Goal: Task Accomplishment & Management: Complete application form

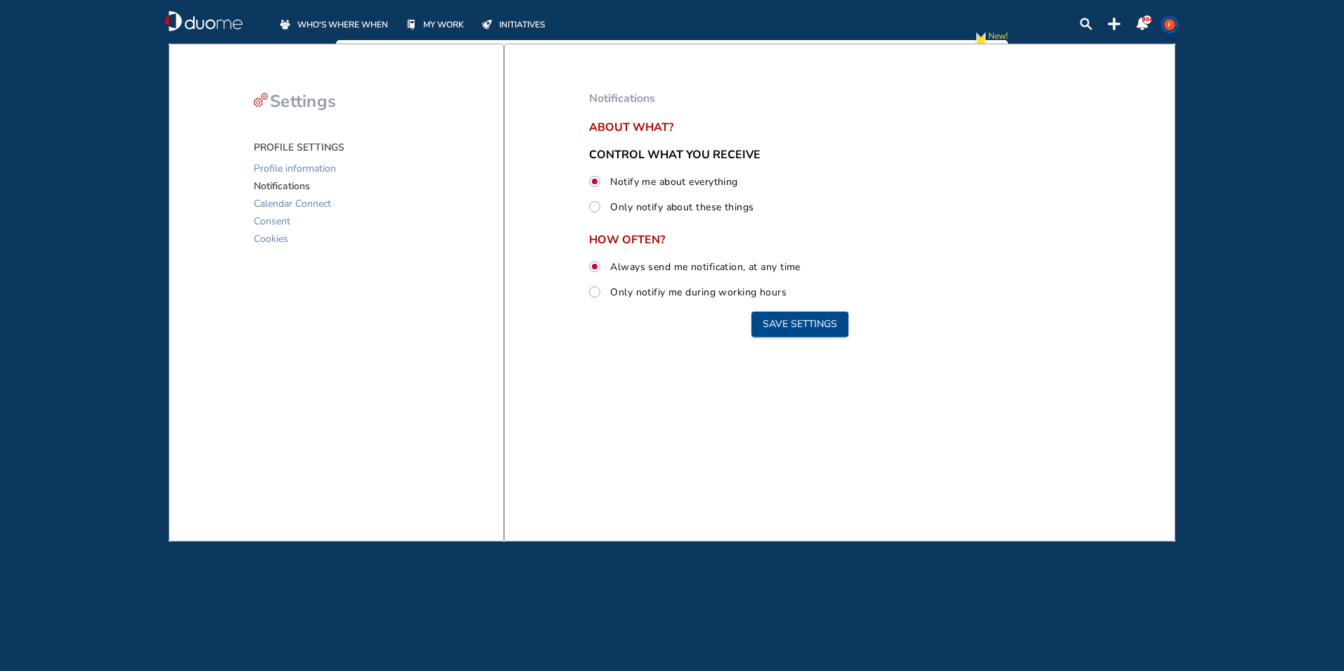
click at [416, 24] on img "mywork-off" at bounding box center [411, 25] width 8 height 10
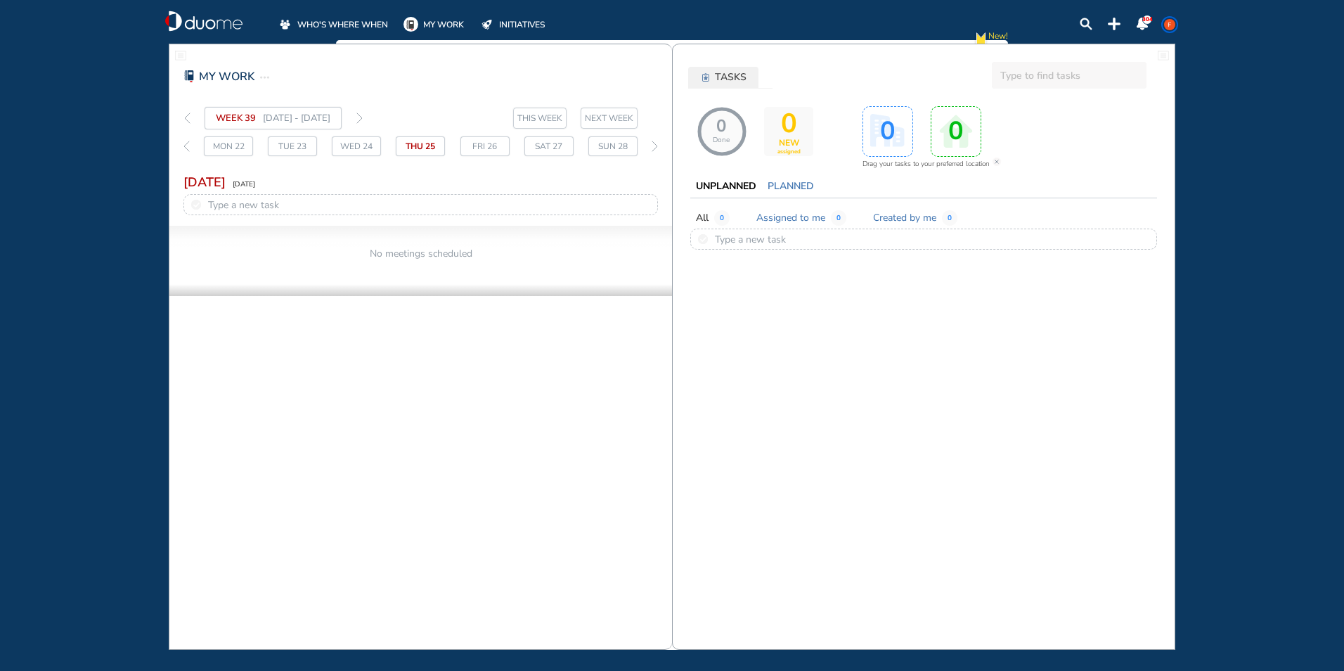
click at [432, 146] on div "Thu 25" at bounding box center [420, 146] width 49 height 20
click at [361, 20] on span "WHO'S WHERE WHEN" at bounding box center [342, 25] width 91 height 14
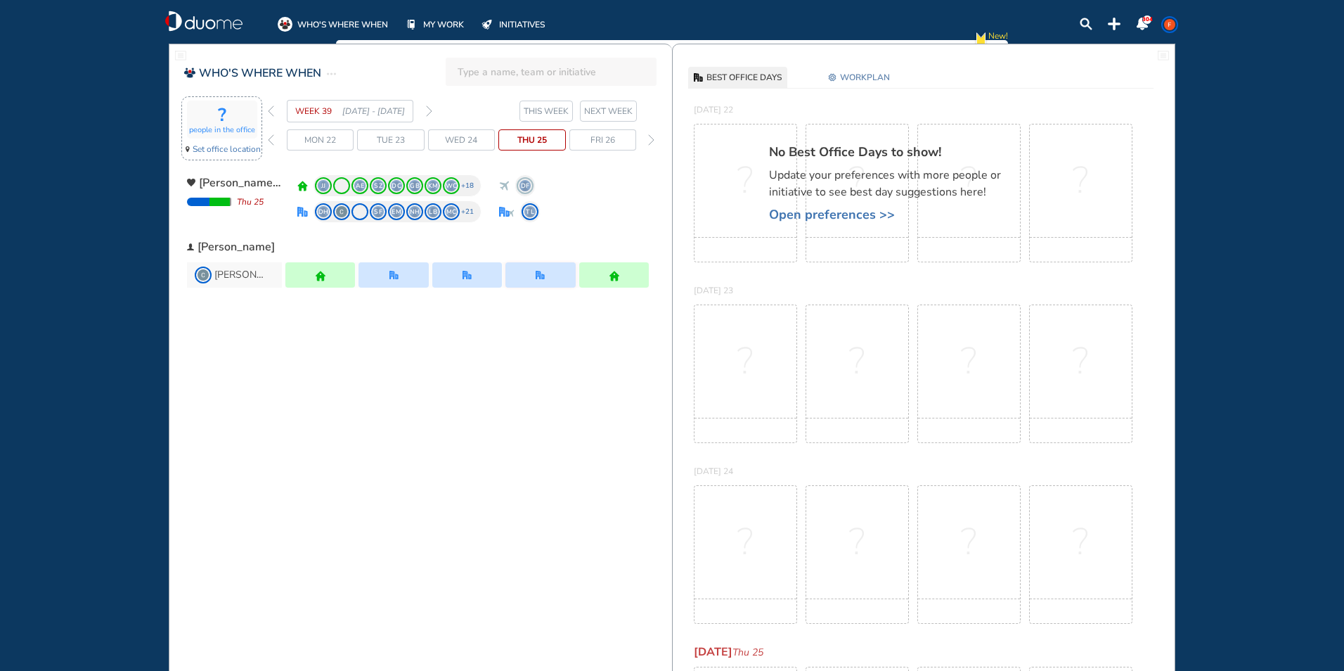
click at [232, 149] on span "Set office location" at bounding box center [227, 149] width 68 height 14
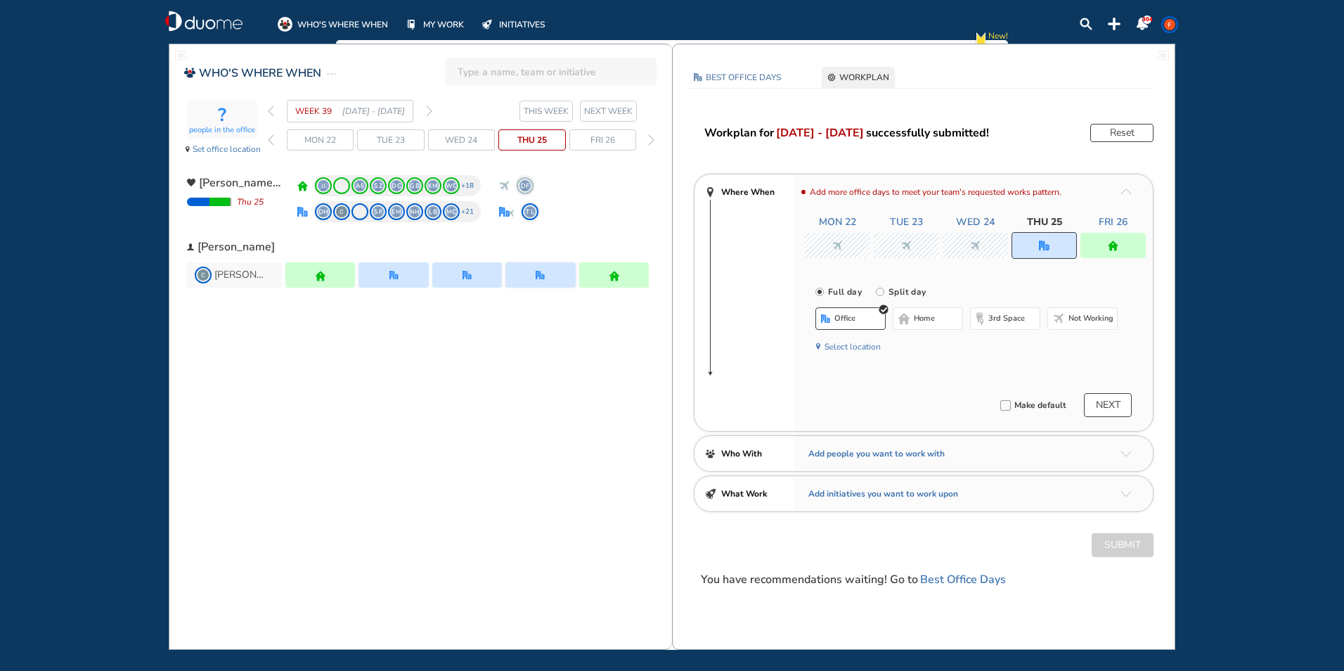
click at [1113, 410] on button "NEXT" at bounding box center [1108, 405] width 48 height 24
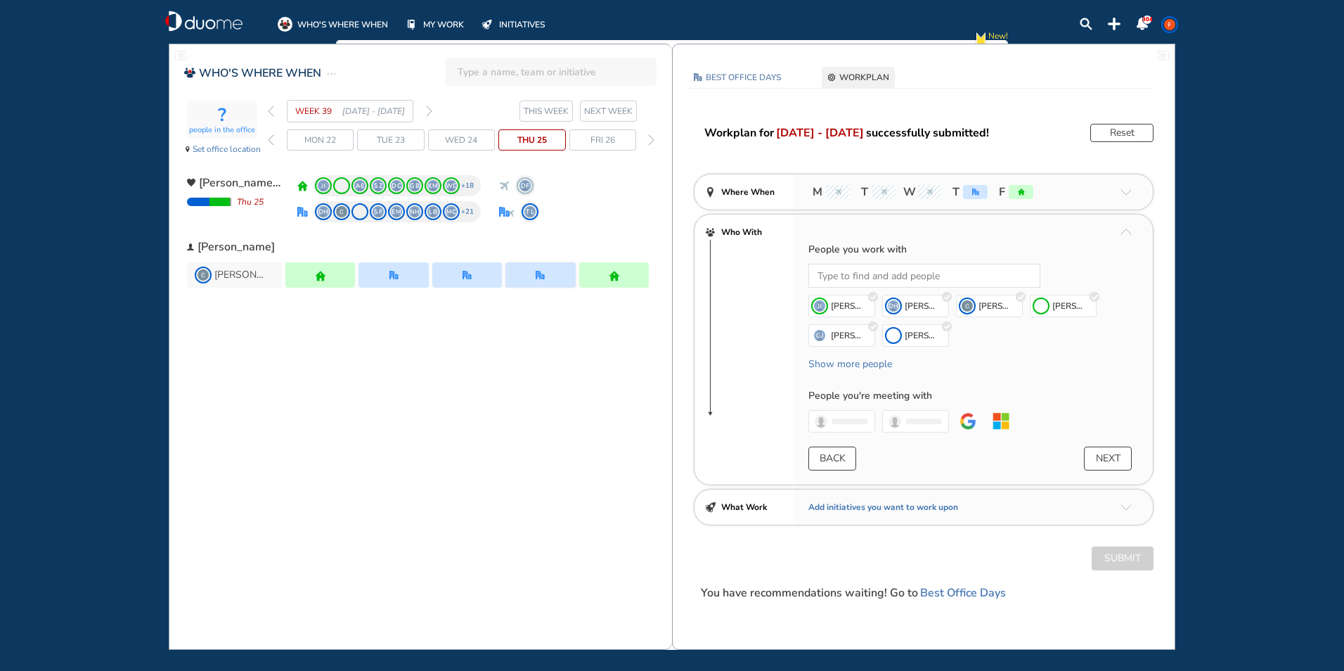
click at [973, 198] on div "office" at bounding box center [975, 192] width 25 height 14
click at [972, 198] on div "office" at bounding box center [975, 192] width 25 height 14
click at [972, 199] on span "T" at bounding box center [967, 192] width 42 height 17
click at [623, 110] on span "NEXT WEEK" at bounding box center [608, 111] width 49 height 14
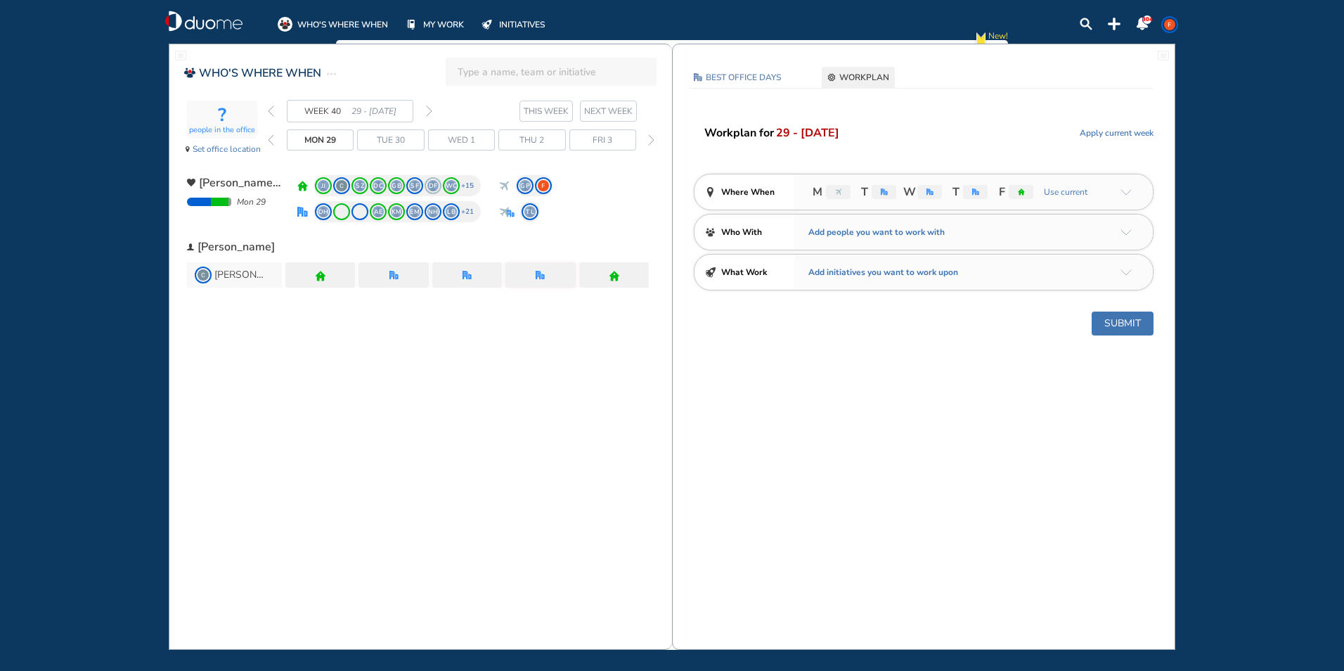
click at [958, 195] on span "T" at bounding box center [954, 192] width 11 height 17
click at [955, 205] on div "M T W T F Use current" at bounding box center [973, 191] width 359 height 35
click at [953, 186] on span "T" at bounding box center [954, 192] width 11 height 17
click at [957, 183] on div "M T W T F Use current" at bounding box center [973, 191] width 359 height 35
click at [952, 184] on span "T" at bounding box center [954, 192] width 11 height 17
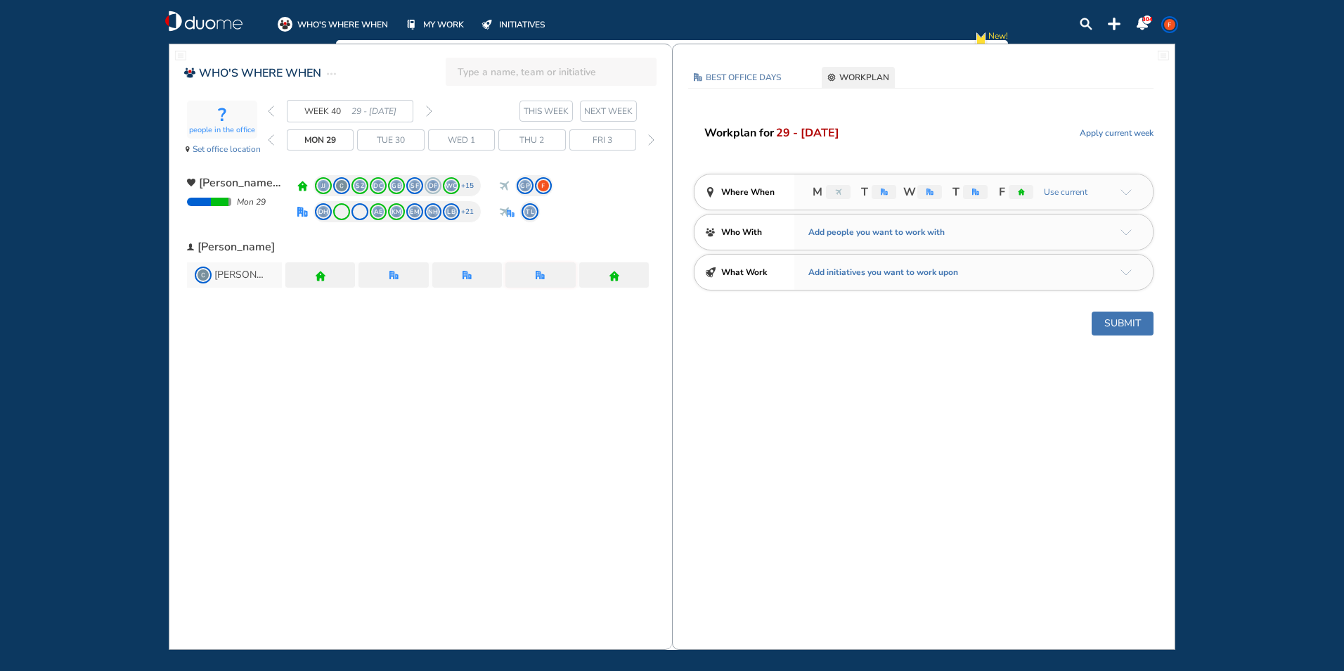
click at [978, 183] on div "M T W T F Use current" at bounding box center [973, 191] width 359 height 35
click at [978, 187] on div "office" at bounding box center [975, 192] width 25 height 14
click at [558, 282] on div at bounding box center [541, 274] width 70 height 25
click at [512, 134] on div "Thu 2" at bounding box center [531, 139] width 67 height 21
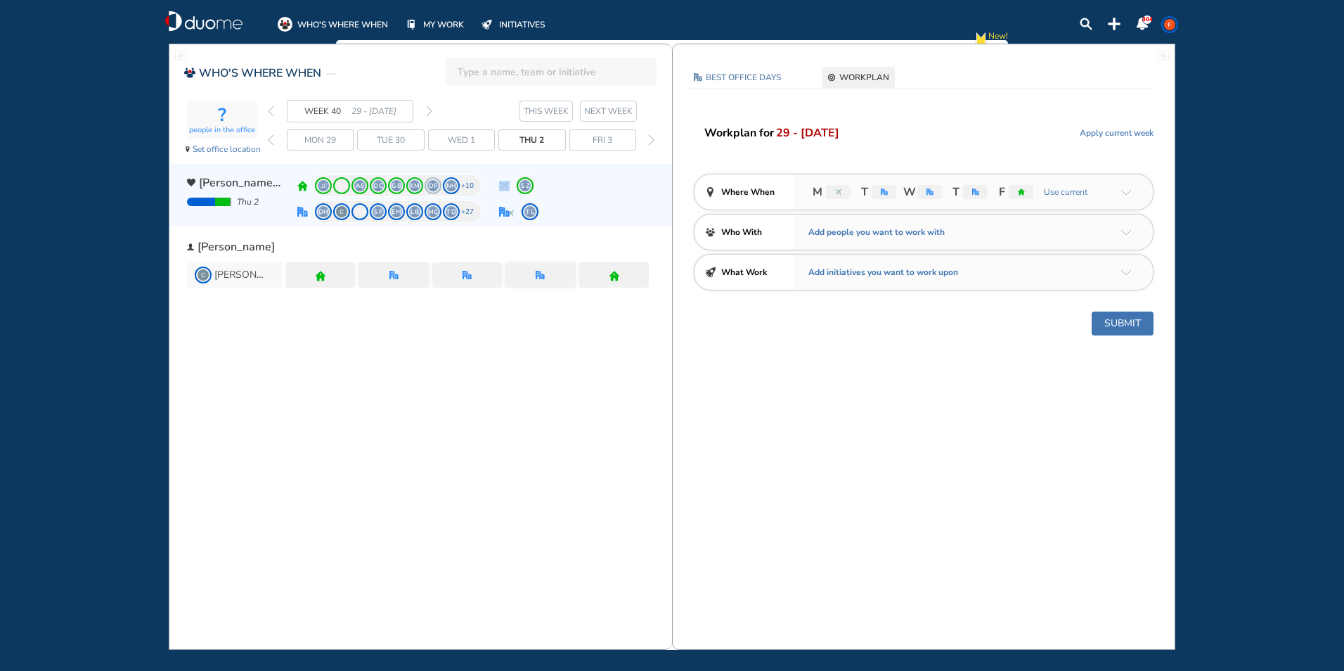
drag, startPoint x: 510, startPoint y: 184, endPoint x: 510, endPoint y: 195, distance: 10.6
click at [510, 195] on div "SZ" at bounding box center [517, 185] width 37 height 22
click at [522, 190] on span "SZ" at bounding box center [525, 185] width 11 height 11
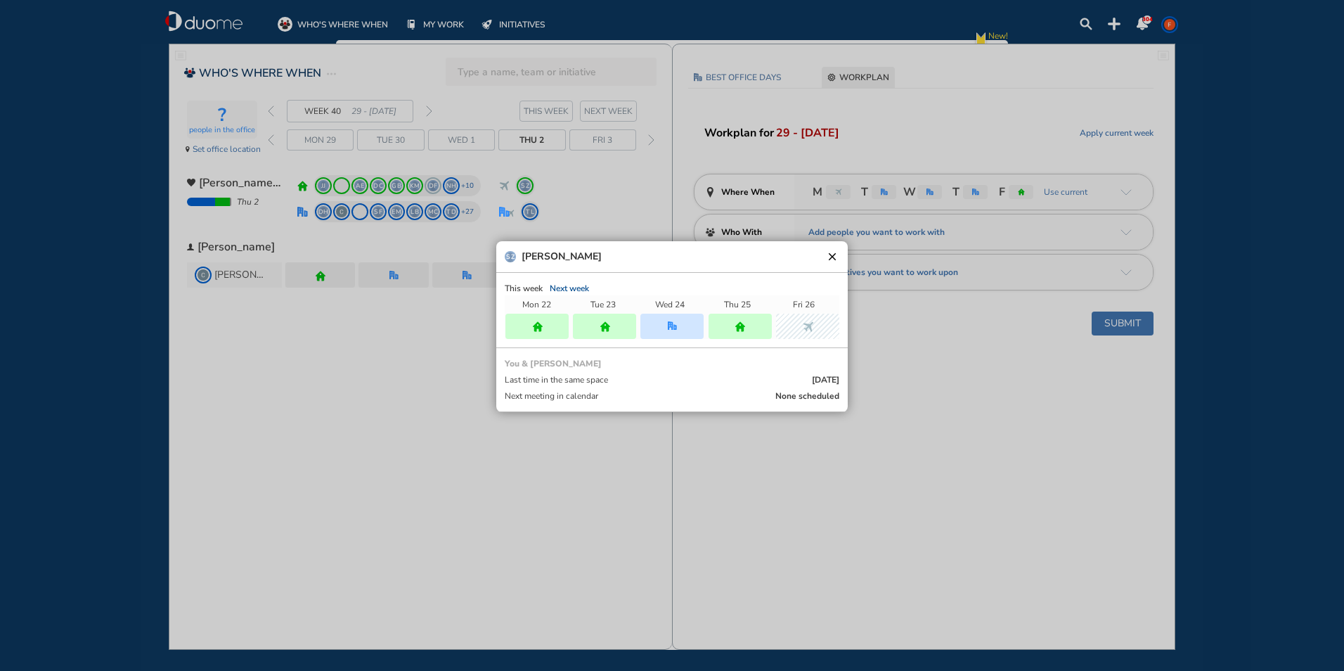
click at [678, 330] on div at bounding box center [672, 326] width 63 height 25
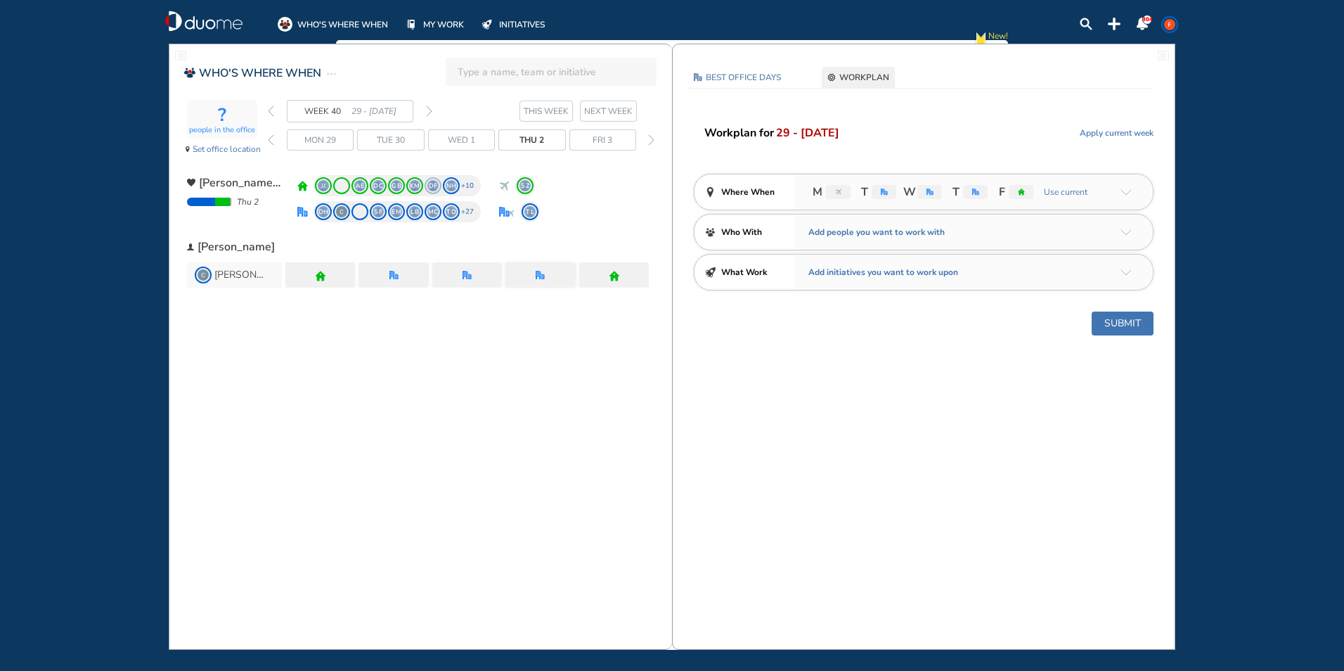
click at [914, 194] on span "W" at bounding box center [908, 192] width 11 height 17
click at [927, 188] on img "office" at bounding box center [930, 191] width 7 height 7
click at [911, 193] on span "W" at bounding box center [908, 192] width 11 height 17
click at [463, 137] on span "Wed 1" at bounding box center [461, 140] width 27 height 14
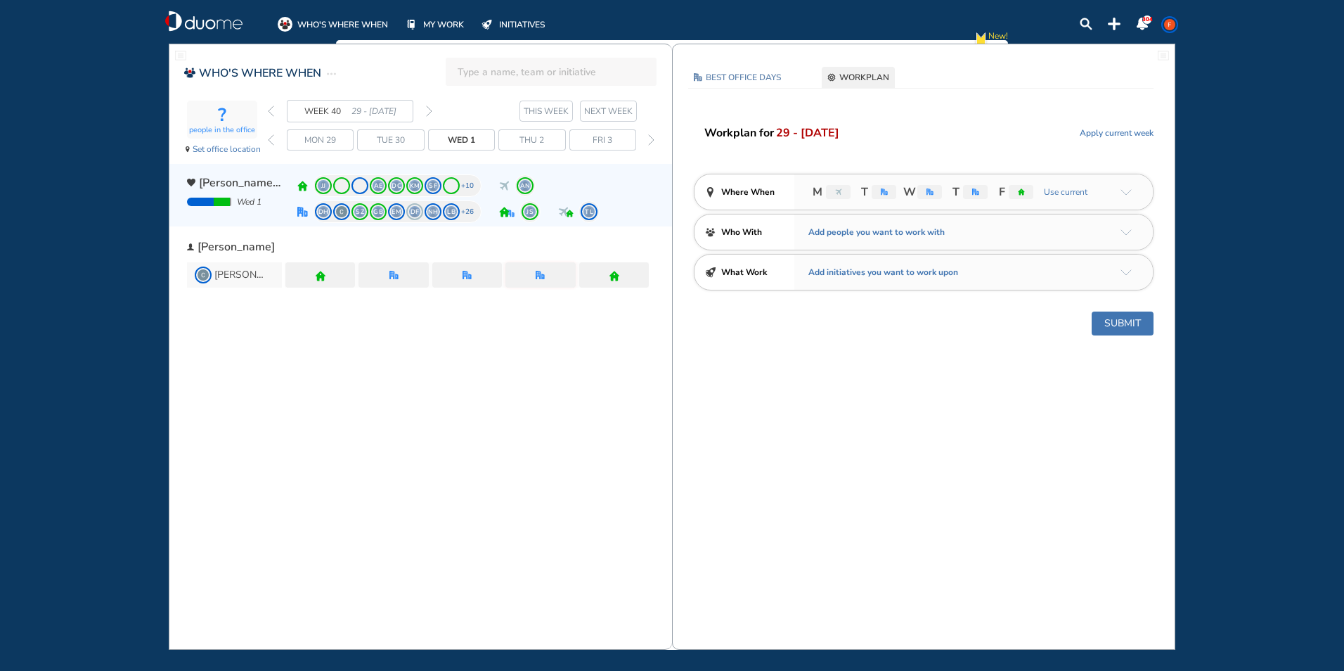
click at [586, 215] on span "TL" at bounding box center [589, 211] width 11 height 11
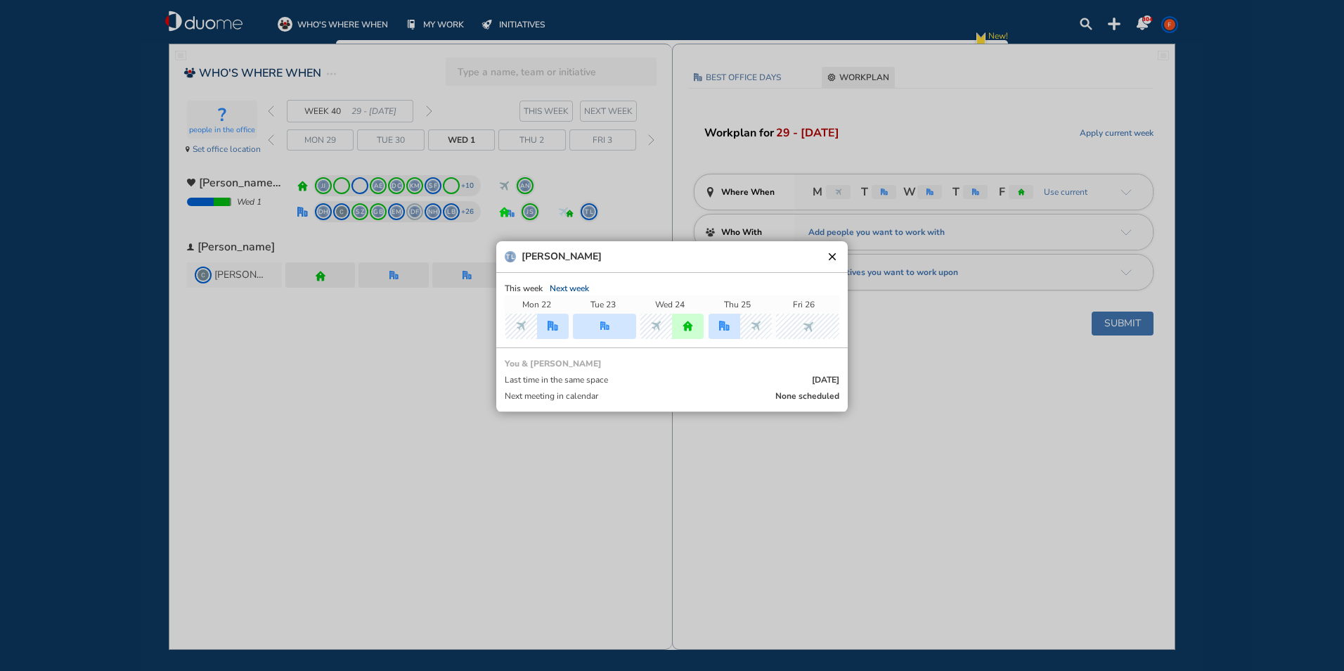
click at [693, 336] on div "home" at bounding box center [688, 326] width 32 height 25
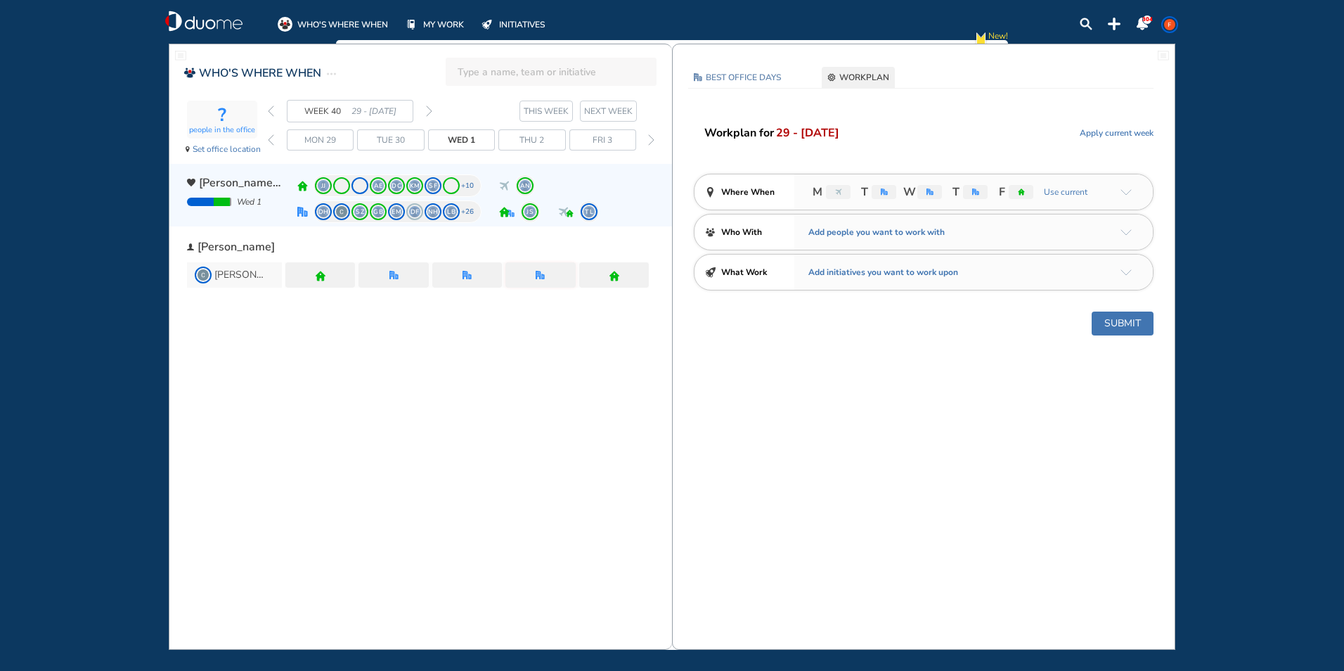
click at [526, 188] on span "AN" at bounding box center [525, 185] width 11 height 11
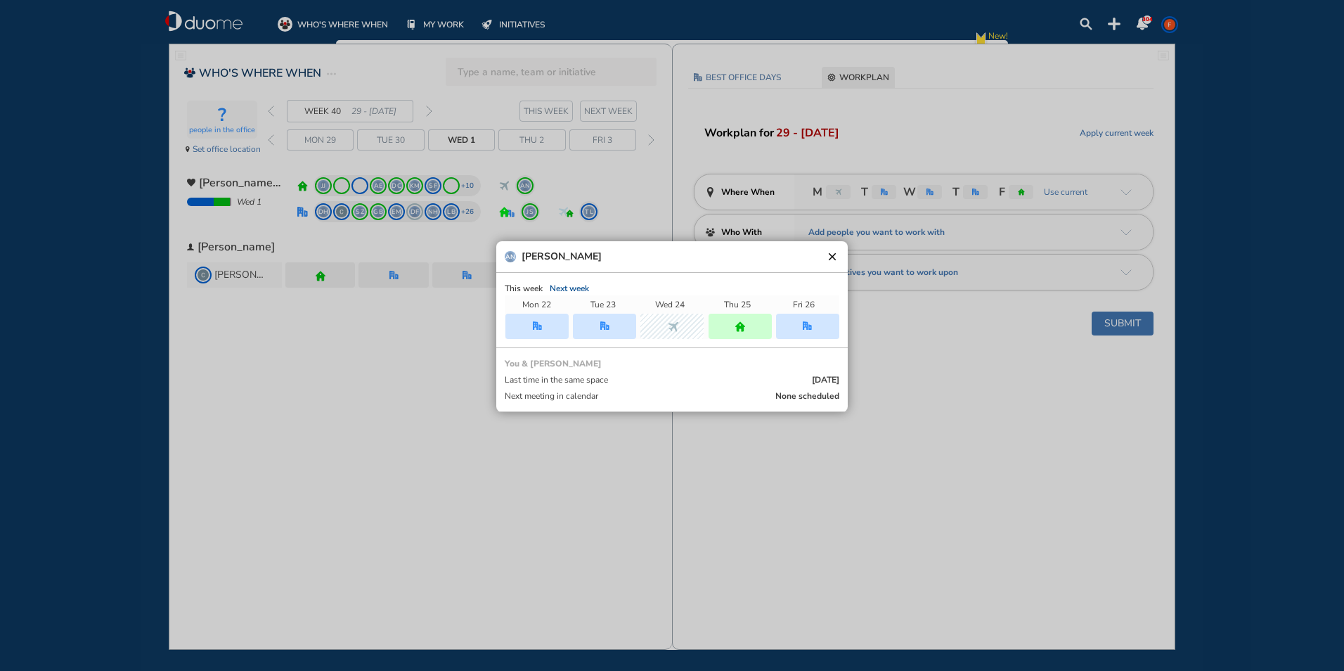
click at [730, 330] on div at bounding box center [740, 326] width 63 height 25
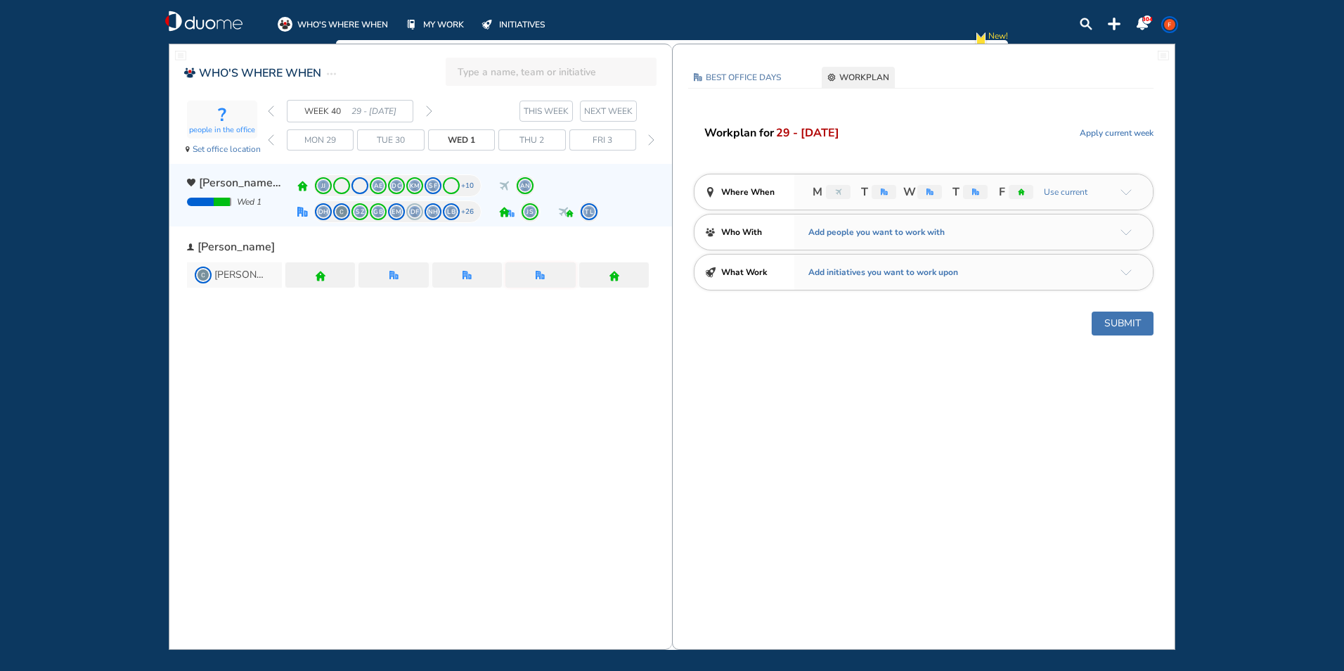
click at [527, 189] on span "AN" at bounding box center [525, 185] width 11 height 11
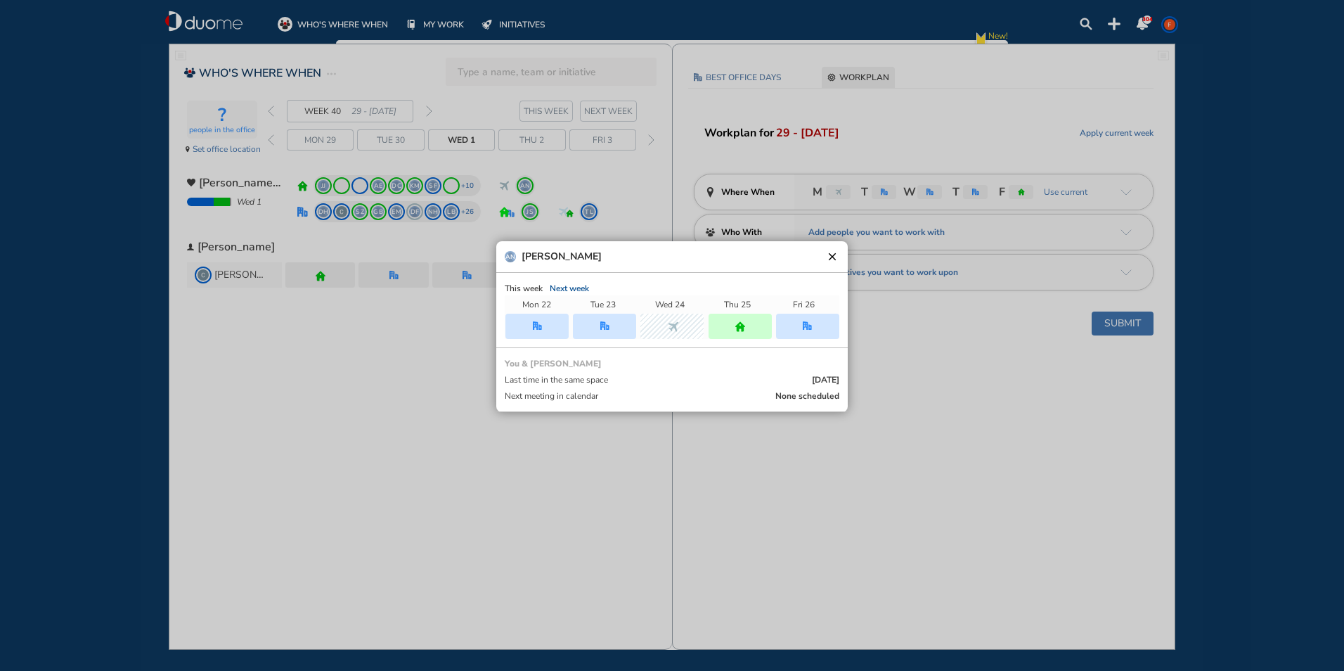
click at [740, 332] on div at bounding box center [740, 326] width 63 height 25
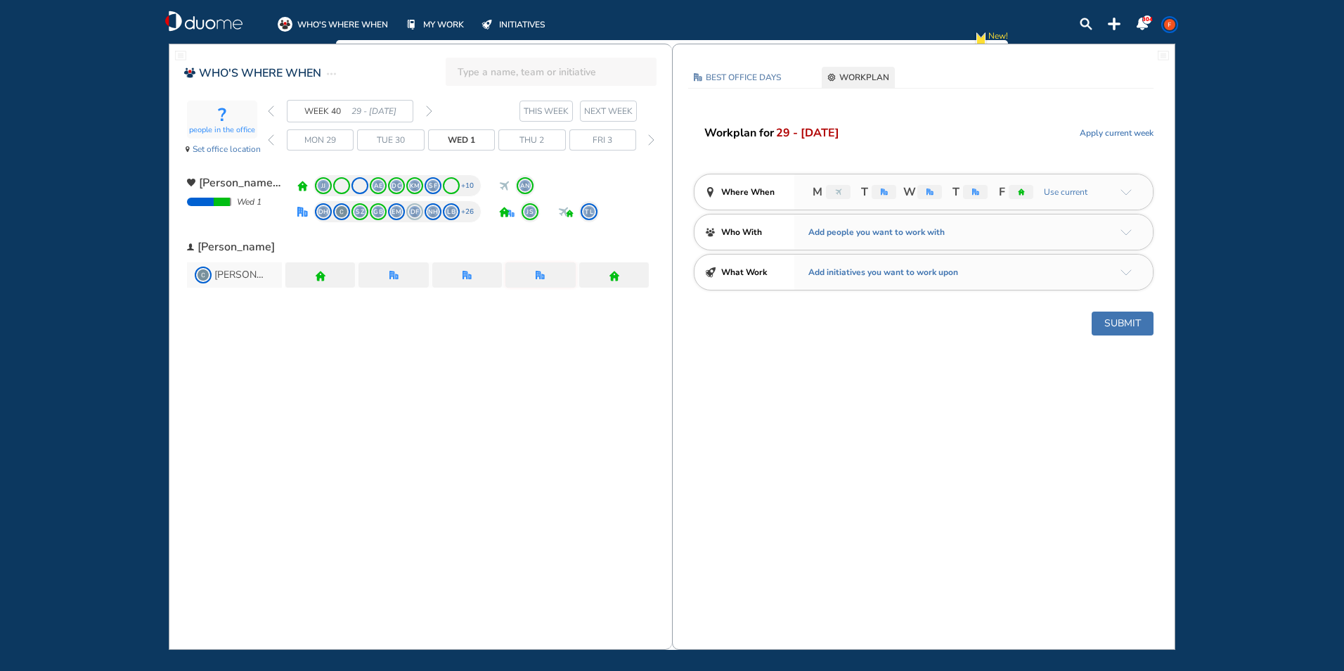
click at [603, 107] on span "NEXT WEEK" at bounding box center [608, 111] width 49 height 14
click at [542, 107] on span "THIS WEEK" at bounding box center [546, 111] width 45 height 14
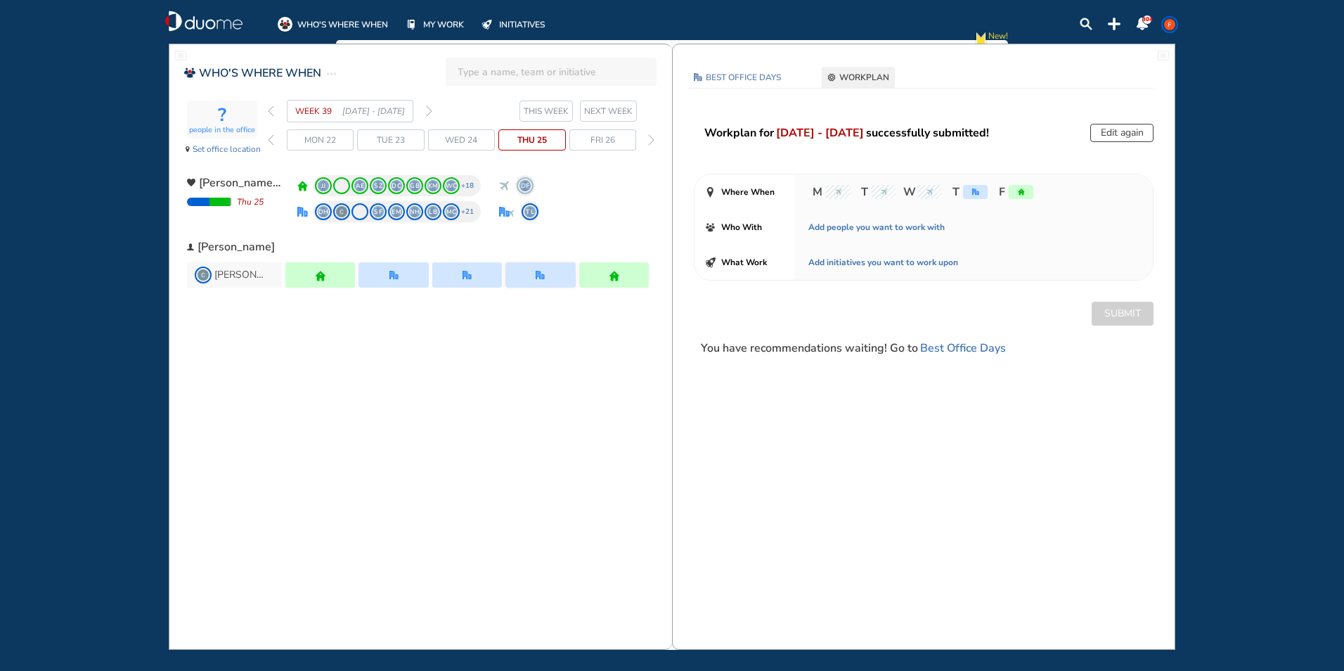
click at [626, 108] on span "NEXT WEEK" at bounding box center [608, 111] width 49 height 14
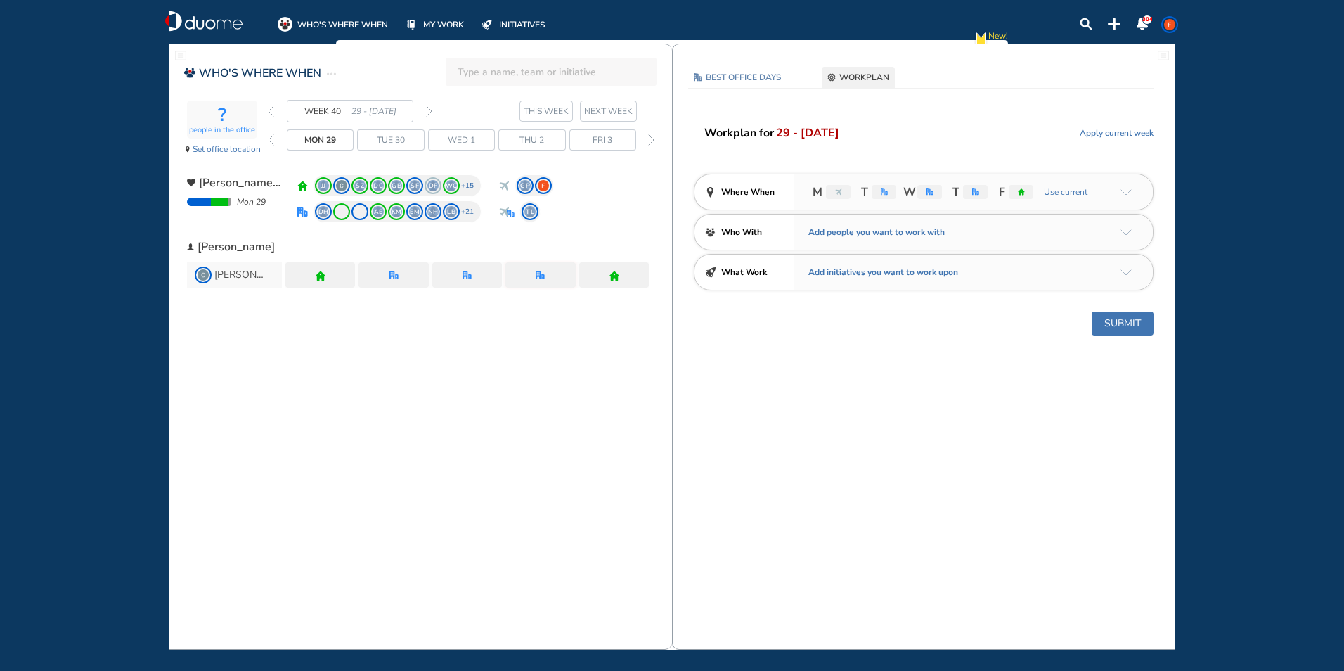
click at [928, 201] on div "M T W T F Use current" at bounding box center [973, 191] width 359 height 35
click at [924, 192] on div "office" at bounding box center [930, 192] width 25 height 14
drag, startPoint x: 924, startPoint y: 192, endPoint x: 879, endPoint y: 82, distance: 119.2
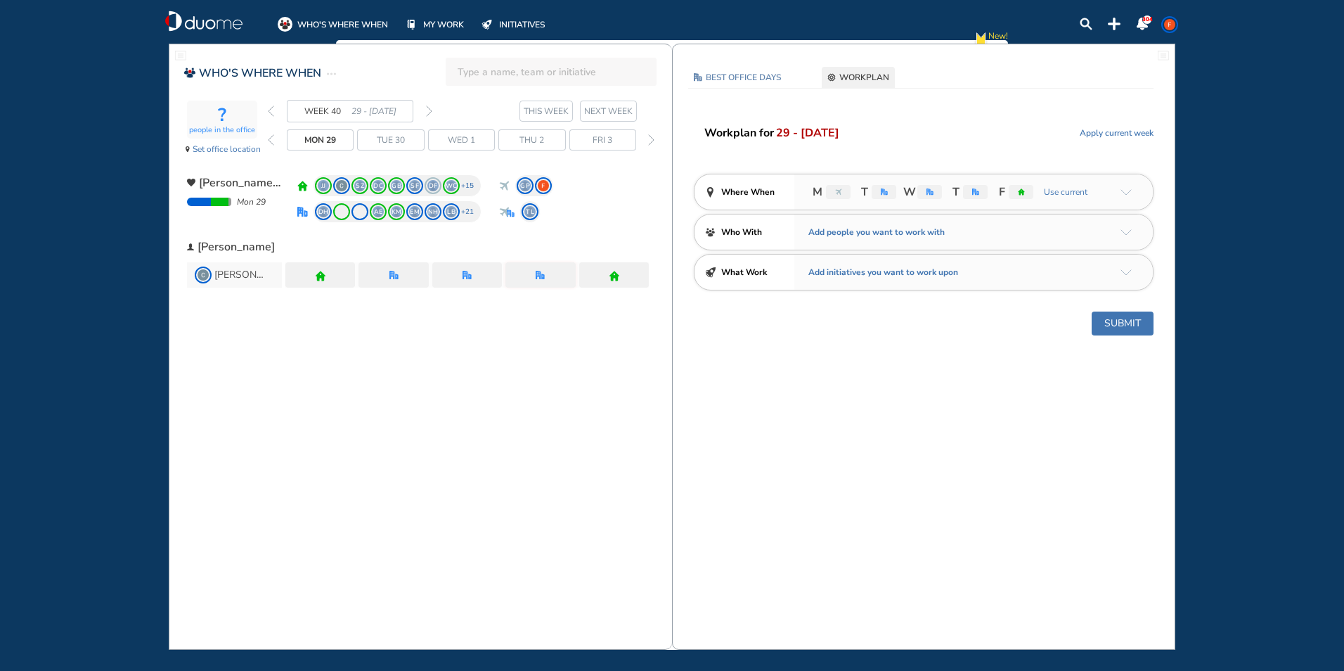
click at [879, 82] on span "WORKPLAN" at bounding box center [864, 77] width 50 height 14
click at [928, 191] on img "office" at bounding box center [930, 191] width 7 height 7
click at [975, 195] on div "office" at bounding box center [975, 192] width 25 height 14
click at [961, 192] on span "T" at bounding box center [967, 192] width 42 height 17
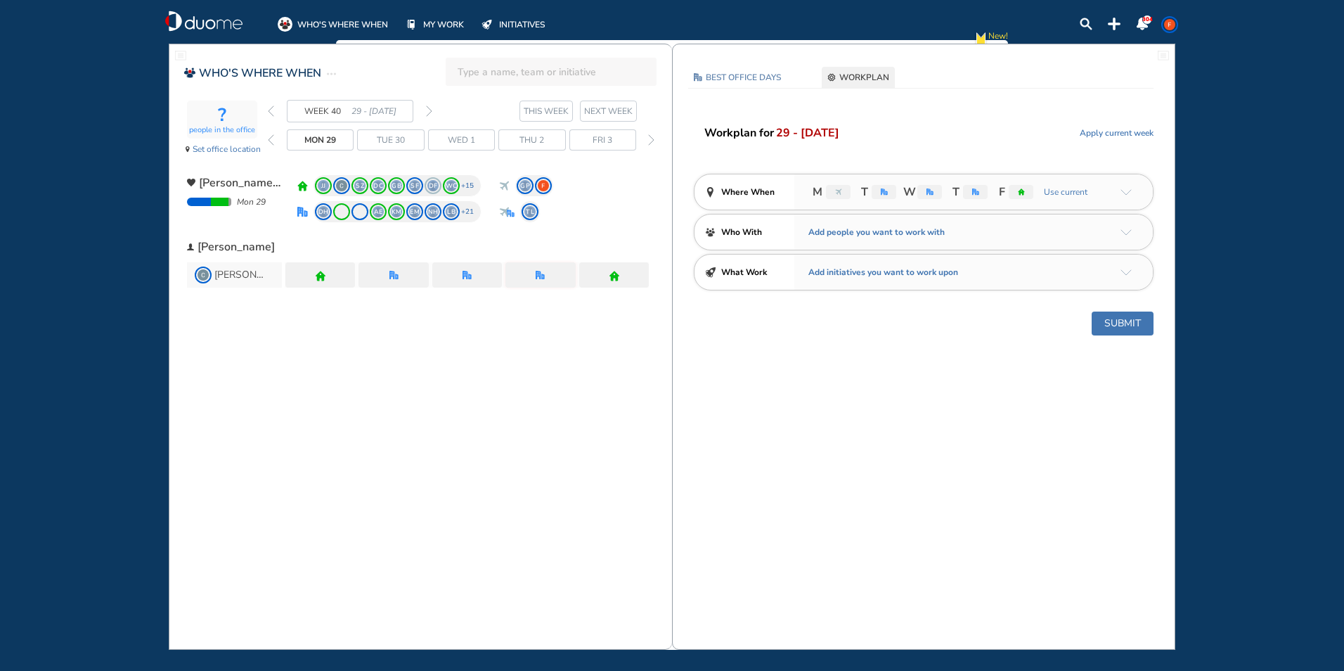
click at [959, 193] on span "T" at bounding box center [954, 192] width 11 height 17
click at [979, 193] on div "office" at bounding box center [975, 192] width 25 height 14
click at [972, 191] on img "office" at bounding box center [975, 191] width 7 height 7
click at [870, 82] on span "WORKPLAN" at bounding box center [864, 77] width 50 height 14
click at [864, 75] on span "WORKPLAN" at bounding box center [864, 77] width 50 height 14
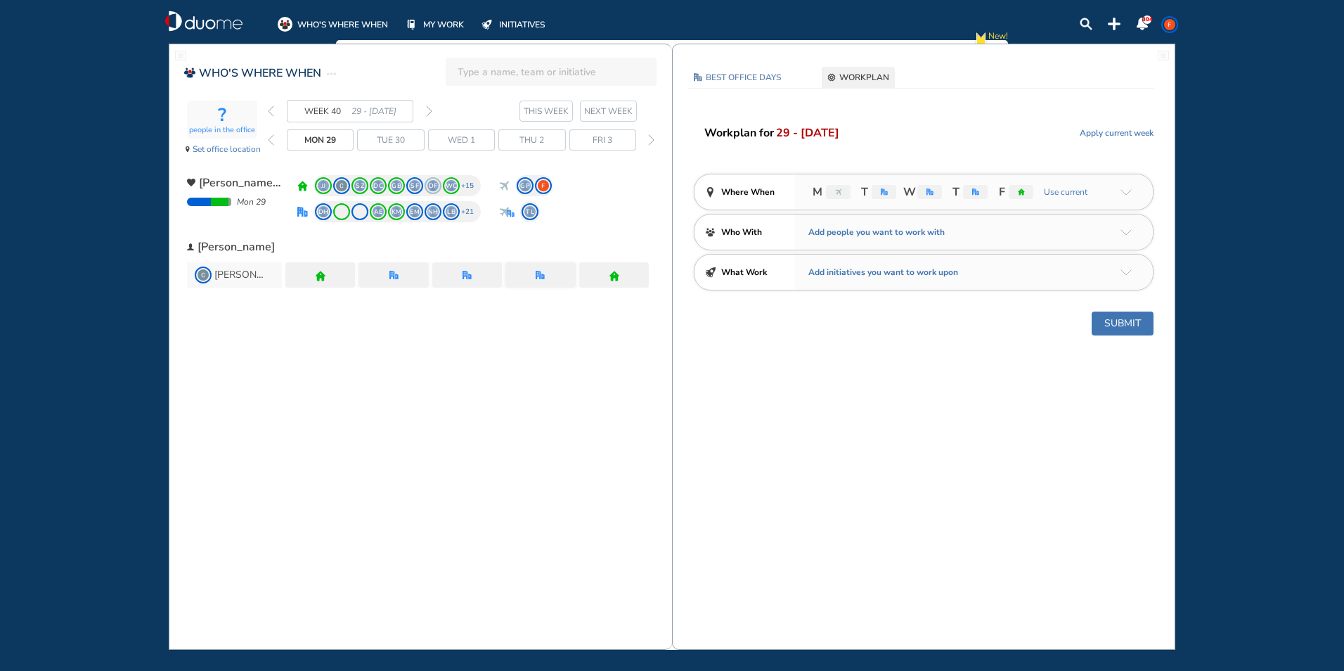
click at [984, 192] on div "office" at bounding box center [975, 192] width 25 height 14
click at [968, 193] on div "office" at bounding box center [975, 192] width 25 height 14
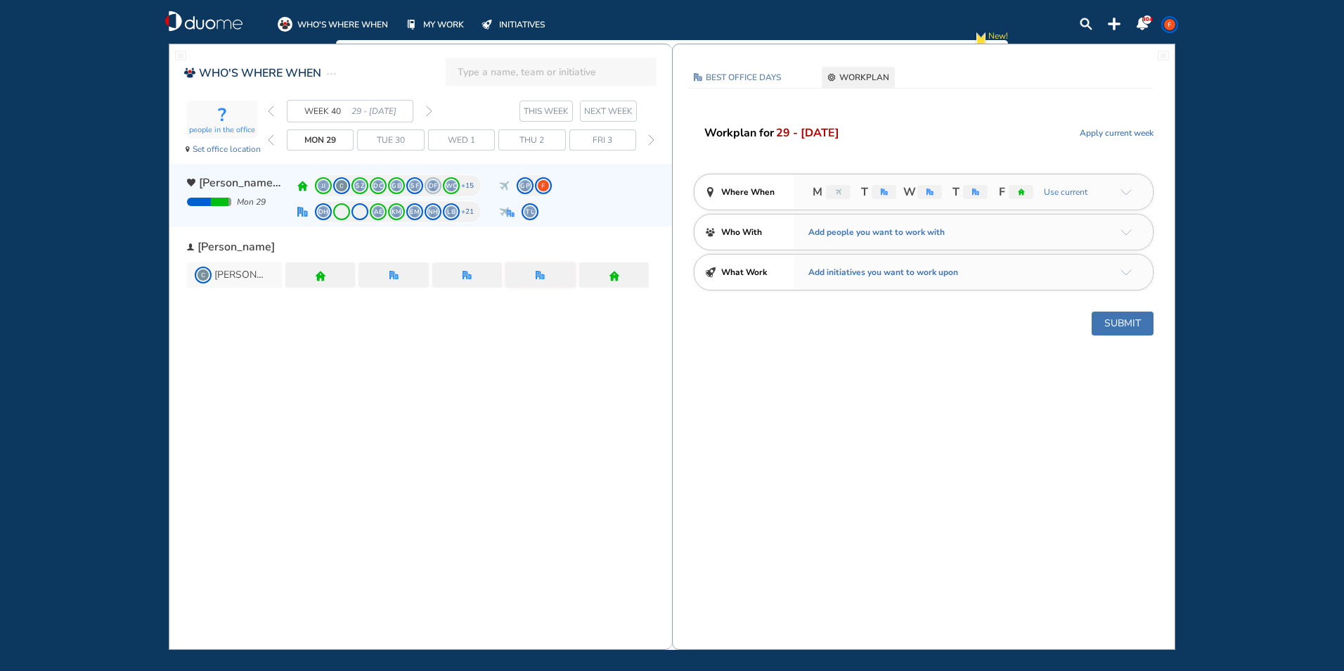
click at [508, 186] on img "nonworking" at bounding box center [504, 186] width 11 height 11
click at [507, 182] on img "nonworking" at bounding box center [504, 186] width 11 height 11
drag, startPoint x: 522, startPoint y: 180, endPoint x: 496, endPoint y: 205, distance: 36.3
click at [496, 205] on div "JJ SZ DC GB SF DF WC +15 GP DH AE KM EM [GEOGRAPHIC_DATA] LB +21 TL" at bounding box center [481, 200] width 368 height 52
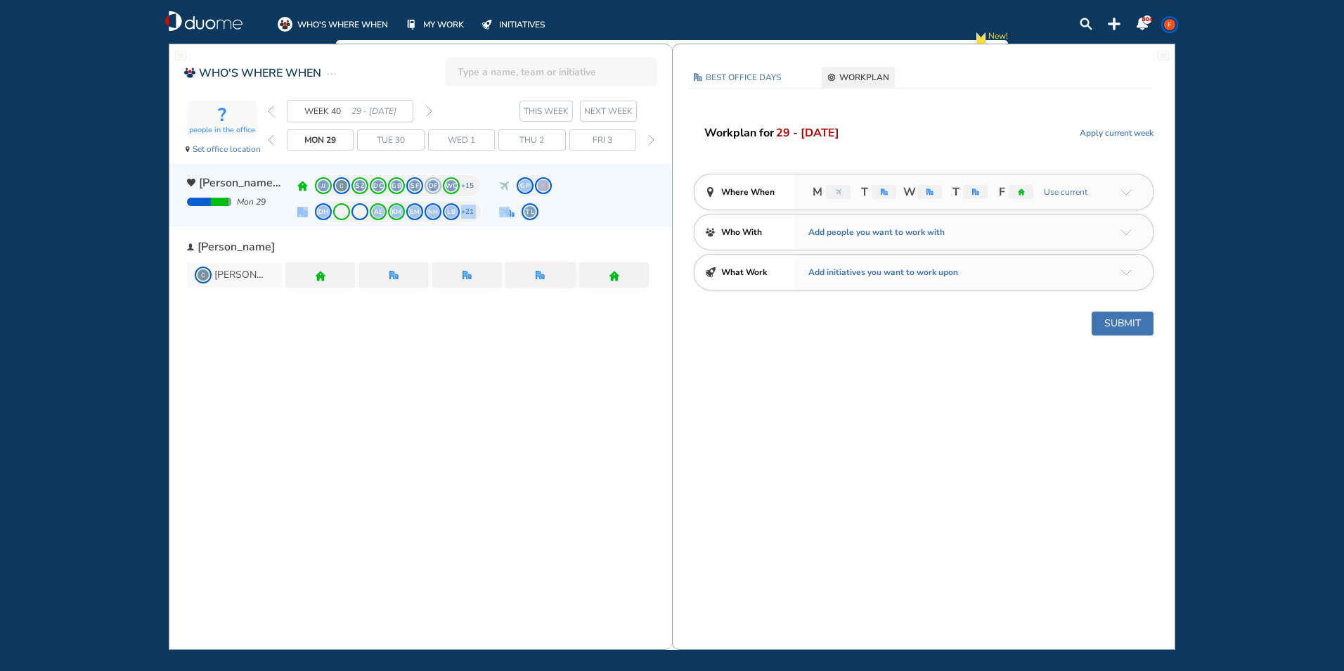
copy div "GP DH AE KM EM NH LB +21"
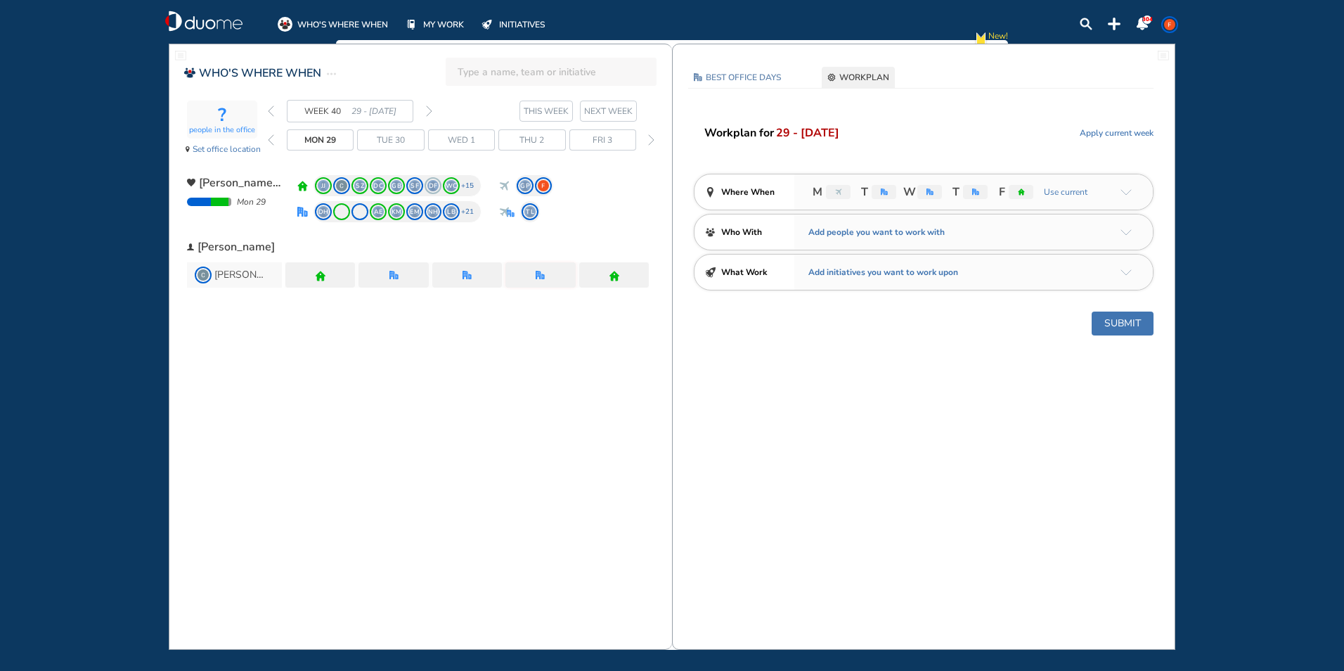
click at [534, 137] on span "Thu 2" at bounding box center [532, 140] width 25 height 14
drag, startPoint x: 1095, startPoint y: 134, endPoint x: 938, endPoint y: 160, distance: 159.6
click at [938, 160] on div "Workplan for 29 - [DATE] Apply current week Where When M T W T F Use current Wh…" at bounding box center [924, 230] width 502 height 212
click at [764, 78] on span "BEST OFFICE DAYS" at bounding box center [743, 77] width 75 height 14
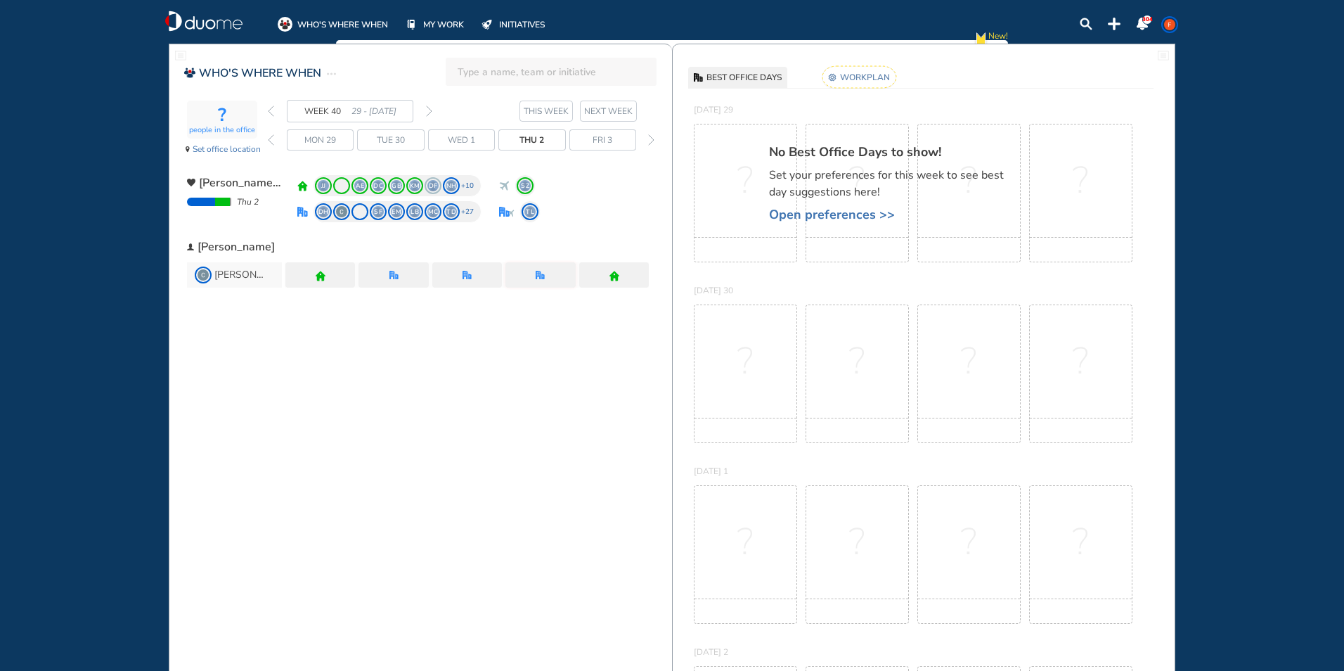
click at [764, 79] on span "BEST OFFICE DAYS" at bounding box center [744, 77] width 75 height 14
click at [851, 79] on rect at bounding box center [860, 77] width 74 height 22
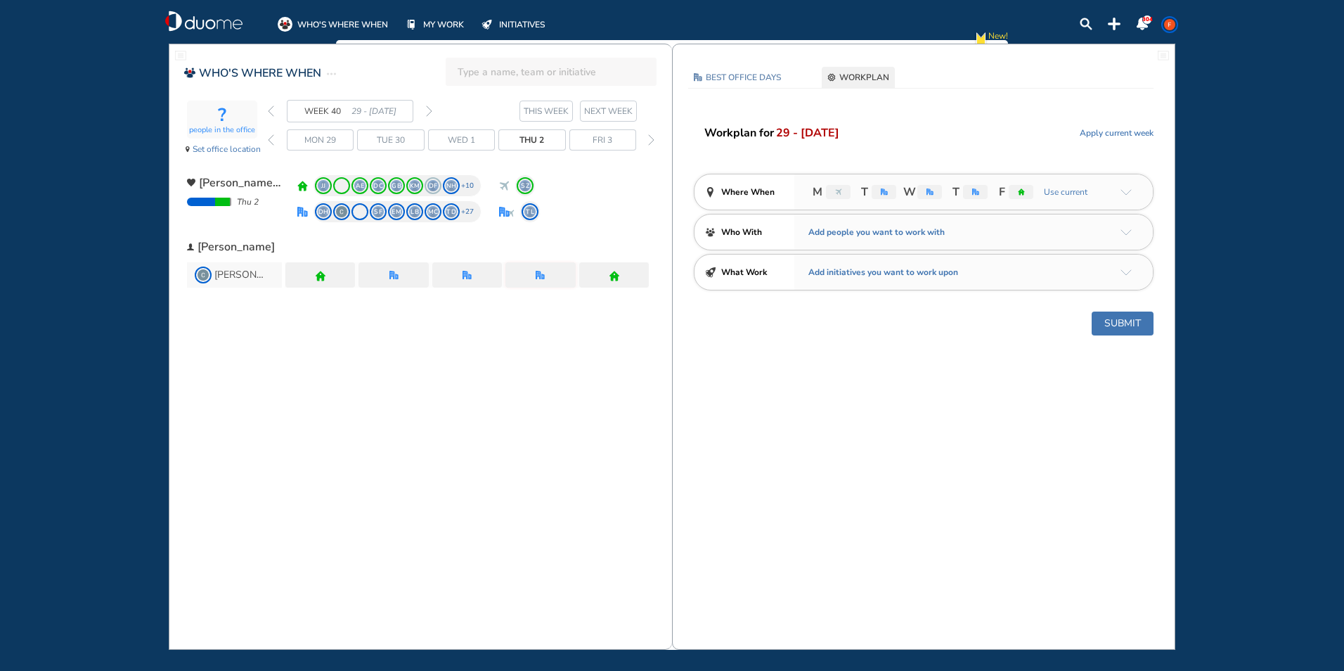
click at [970, 191] on div "office" at bounding box center [975, 192] width 25 height 14
click at [971, 191] on div "office" at bounding box center [975, 192] width 25 height 14
click at [246, 153] on span "Set office location" at bounding box center [227, 149] width 68 height 14
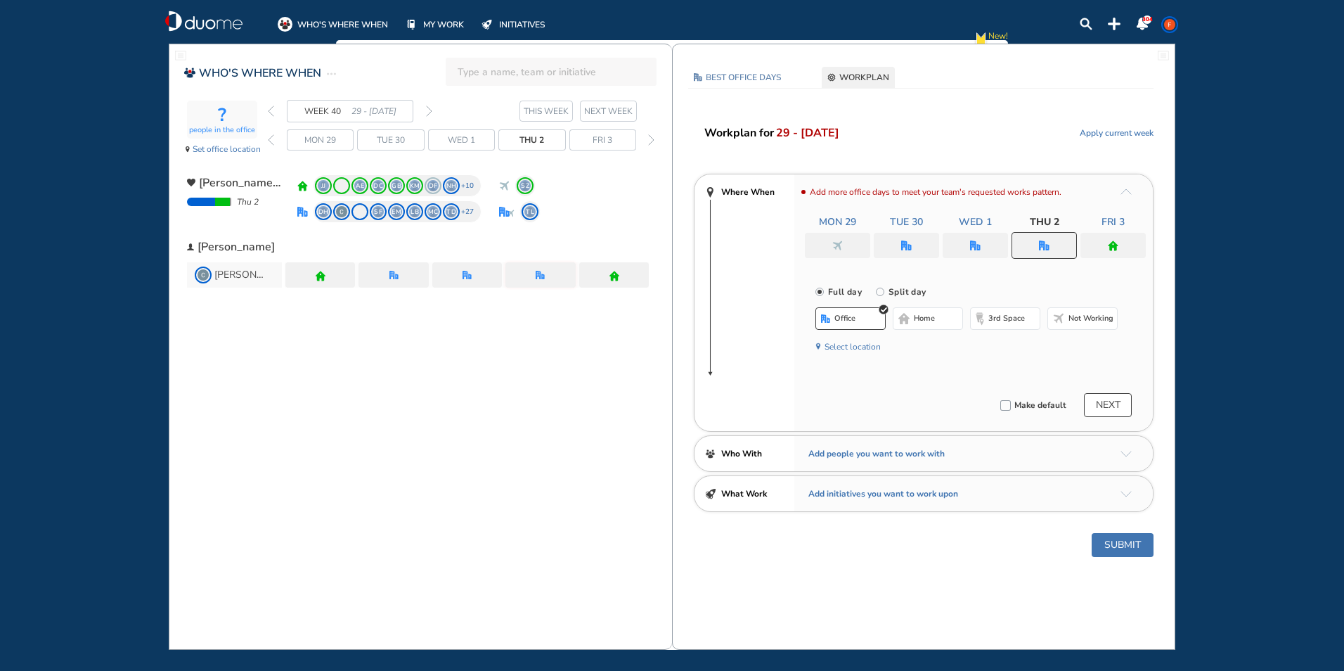
click at [1062, 320] on img "nonworking-bdbdbd" at bounding box center [1058, 318] width 11 height 11
click at [984, 246] on div at bounding box center [975, 245] width 65 height 25
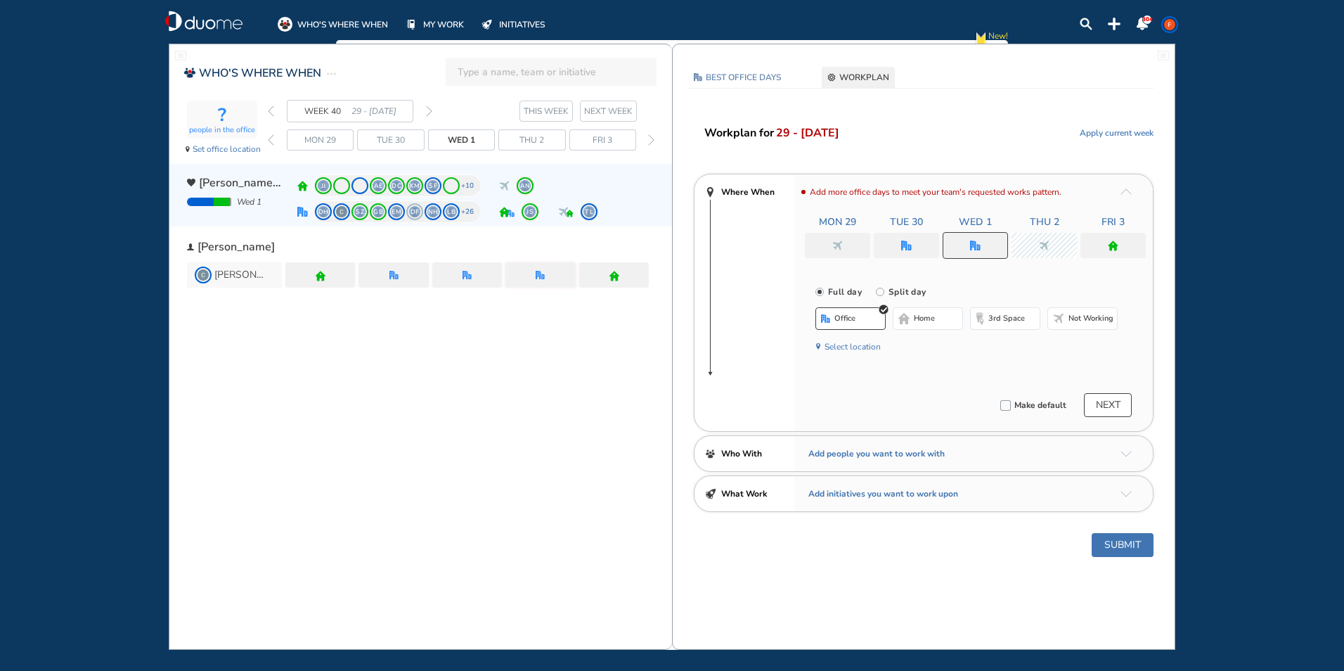
click at [590, 217] on span "TL" at bounding box center [589, 211] width 11 height 11
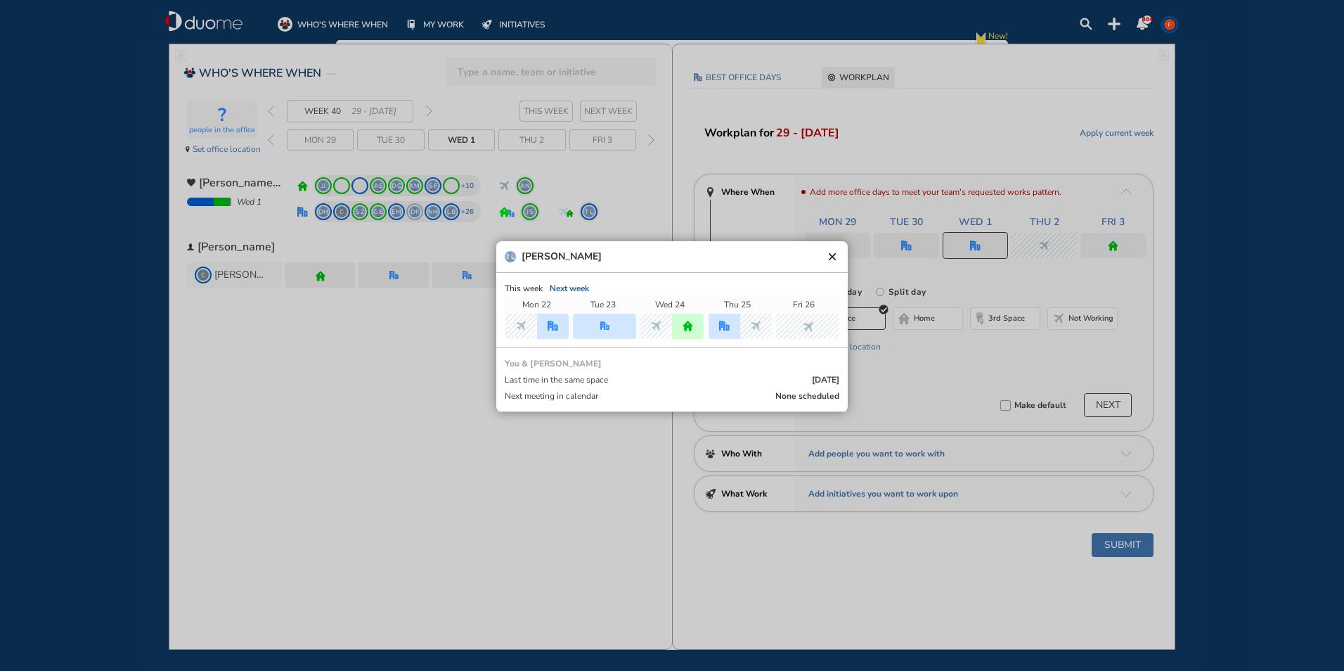
click at [828, 264] on div "TL [PERSON_NAME] L clear" at bounding box center [672, 257] width 352 height 32
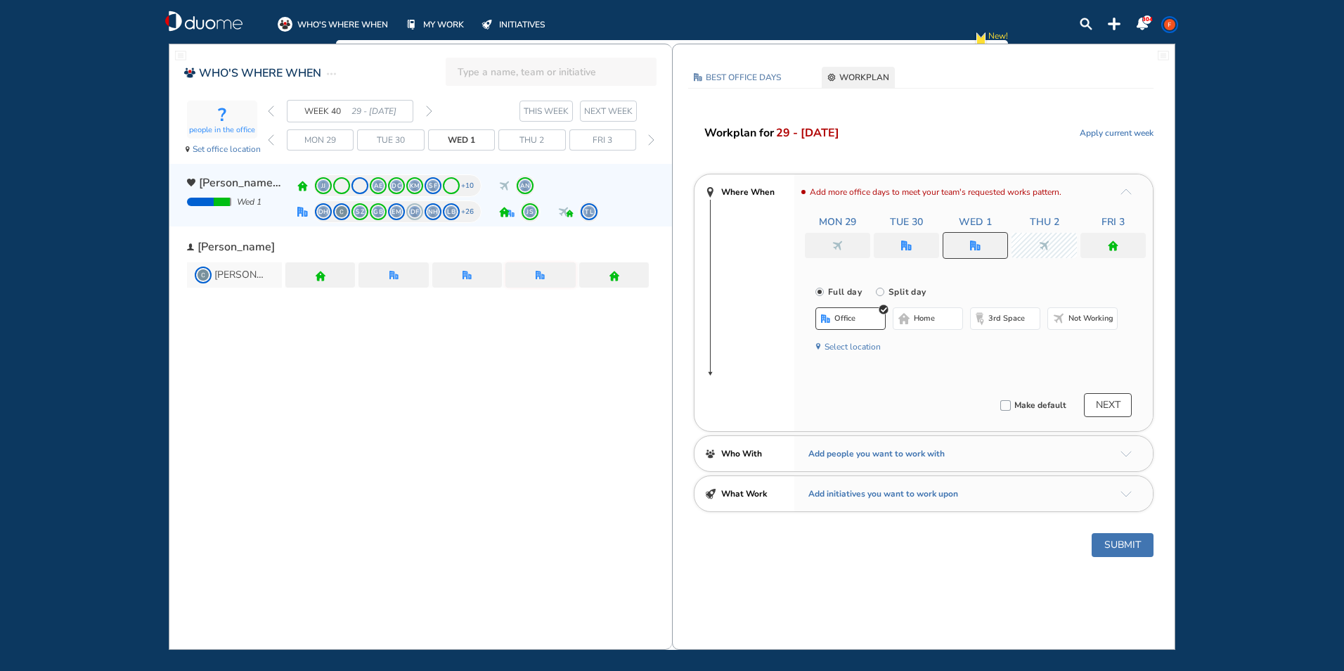
click at [572, 217] on img "home" at bounding box center [570, 214] width 8 height 8
click at [573, 223] on div "DH SZ GB EM DF NH LB +26 JS TL" at bounding box center [481, 213] width 368 height 26
drag, startPoint x: 573, startPoint y: 223, endPoint x: 565, endPoint y: 212, distance: 13.5
click at [565, 212] on img "nonworking" at bounding box center [563, 212] width 11 height 11
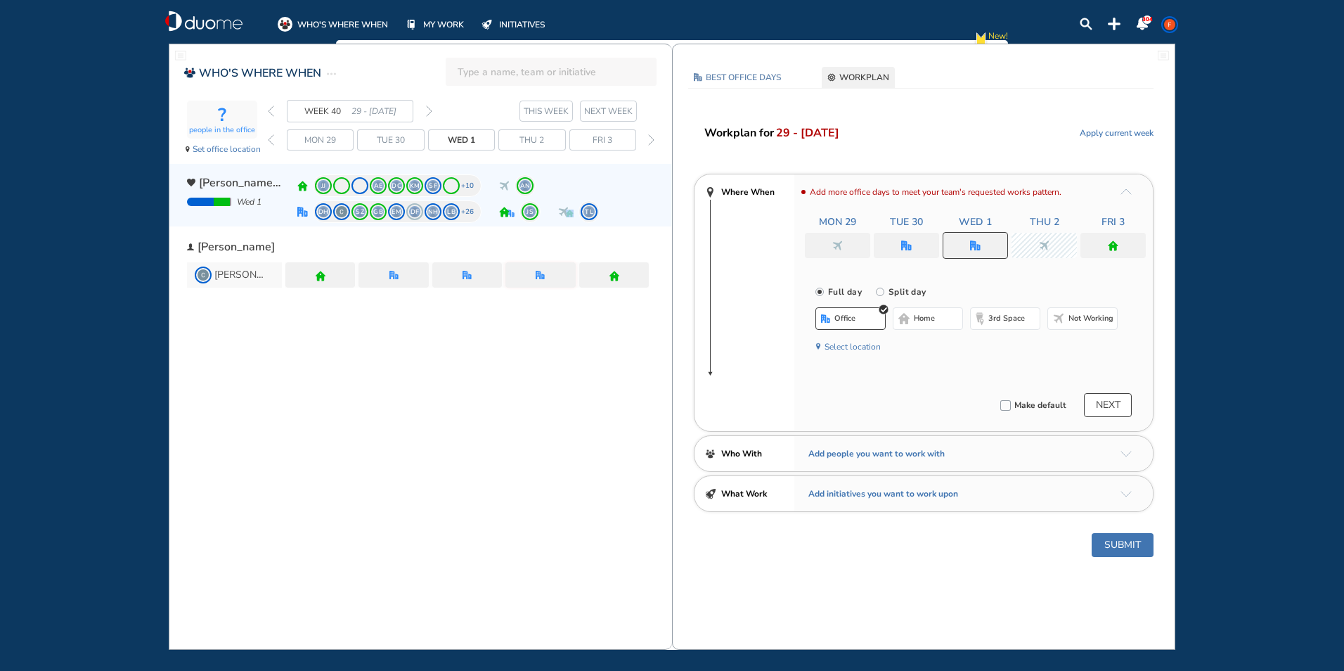
drag, startPoint x: 565, startPoint y: 212, endPoint x: 593, endPoint y: 211, distance: 28.9
click at [593, 211] on span "TL" at bounding box center [589, 211] width 11 height 11
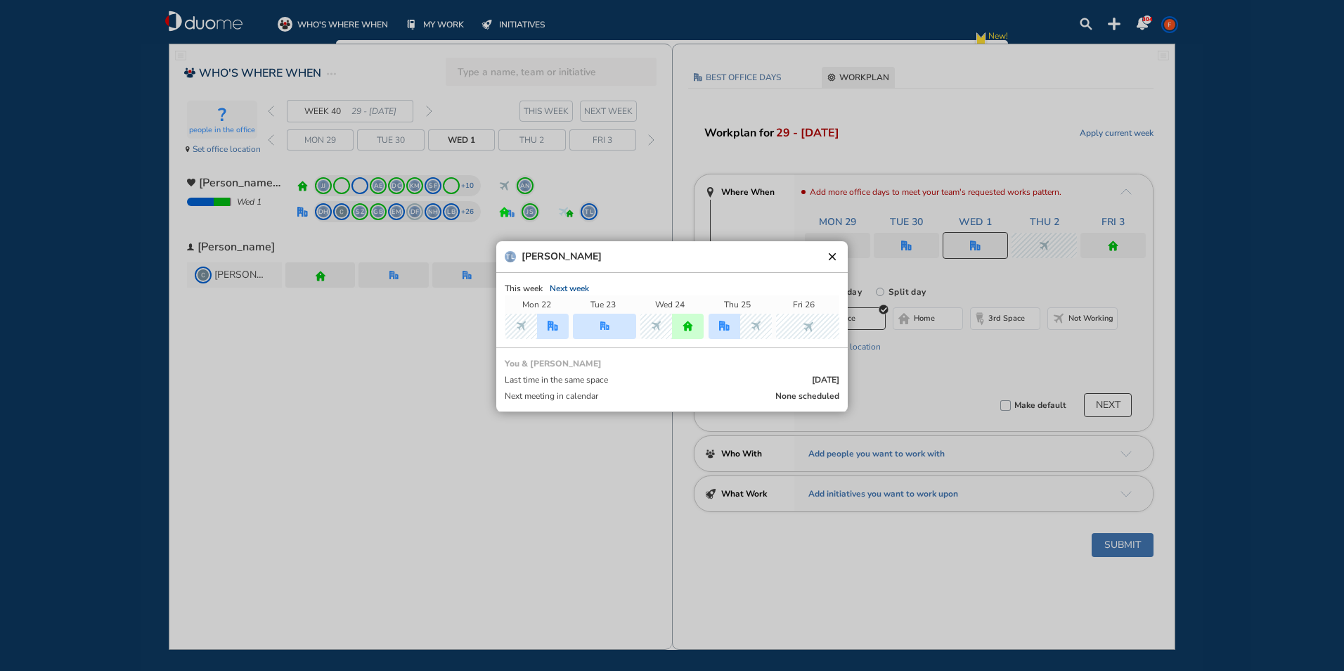
click at [830, 259] on button "clear" at bounding box center [832, 257] width 14 height 14
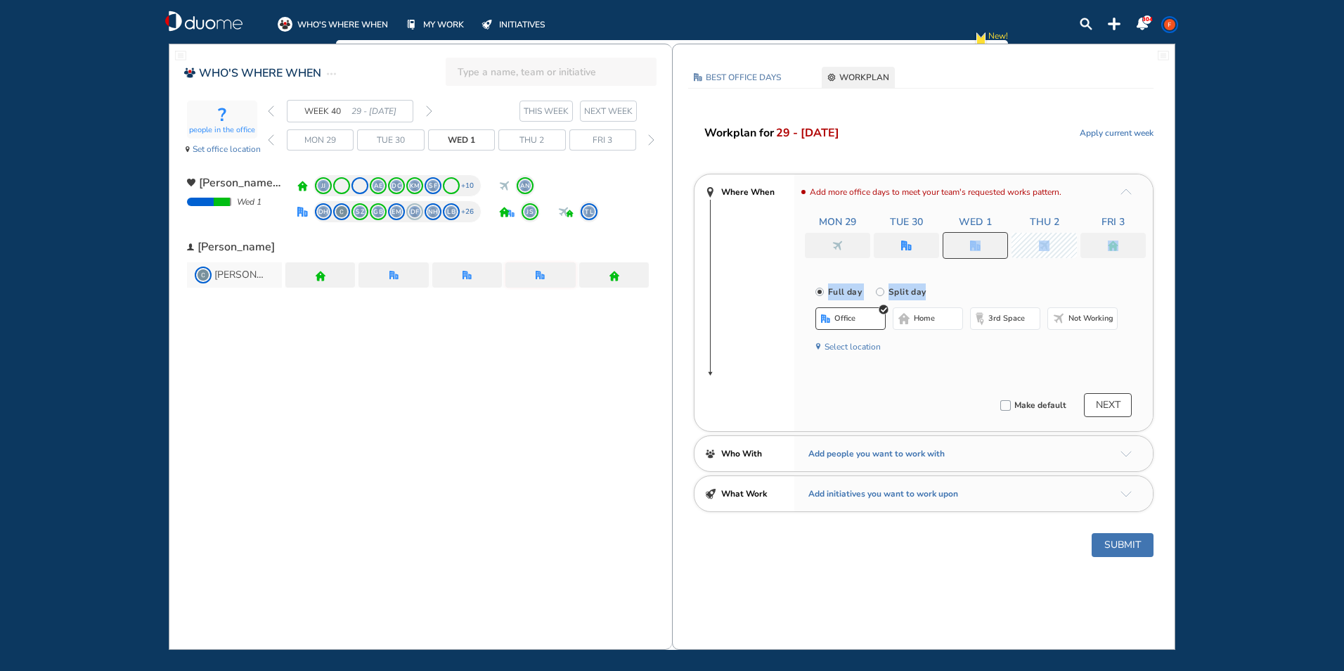
click at [970, 274] on div "Add more office days to meet your team's requested works pattern. Mon 29 Tue 30…" at bounding box center [973, 302] width 359 height 257
drag, startPoint x: 970, startPoint y: 274, endPoint x: 961, endPoint y: 246, distance: 29.4
click at [961, 246] on div at bounding box center [975, 245] width 65 height 27
click at [961, 248] on div at bounding box center [975, 245] width 65 height 27
drag, startPoint x: 961, startPoint y: 248, endPoint x: 880, endPoint y: 294, distance: 92.9
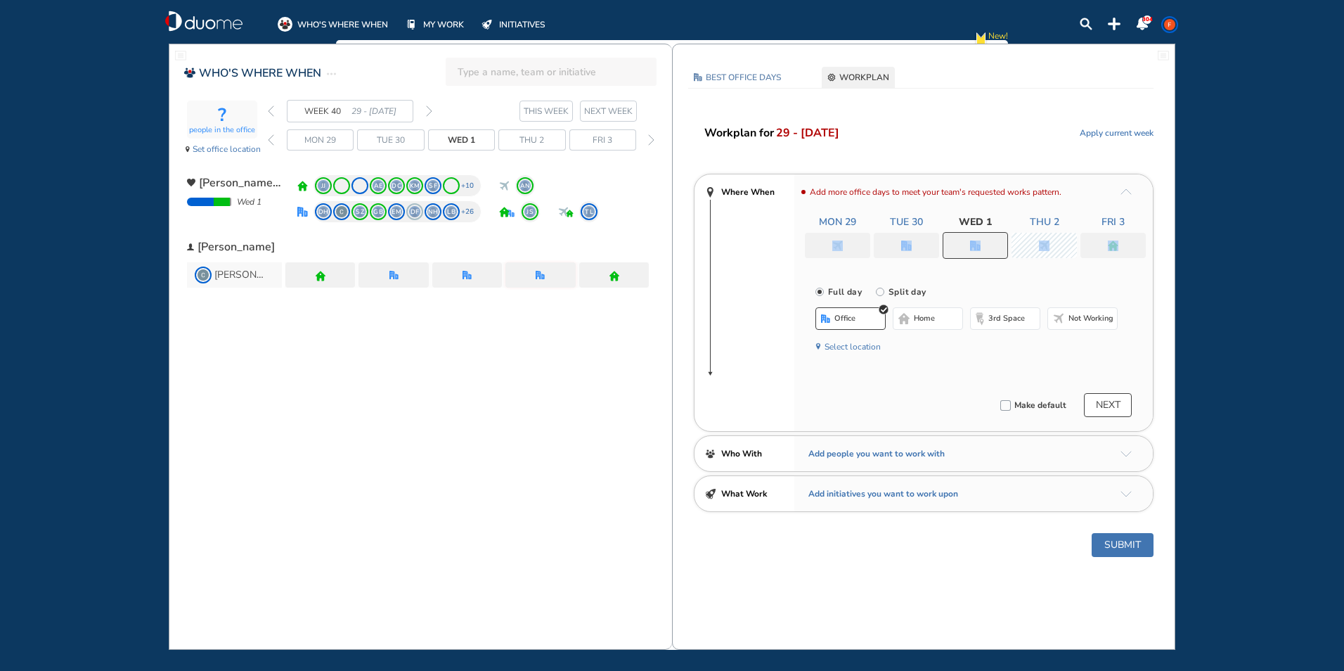
click at [880, 294] on input "Split day" at bounding box center [890, 300] width 28 height 28
radio input "true"
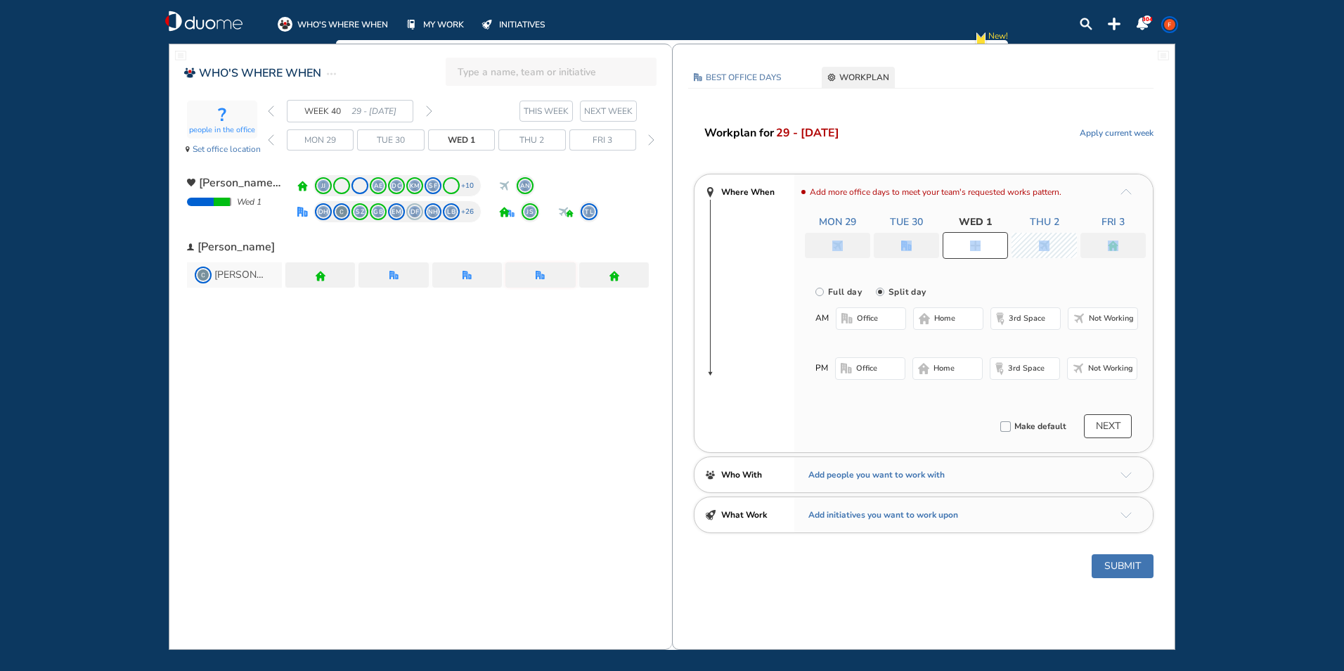
click at [1046, 243] on img "nonworking" at bounding box center [1044, 245] width 11 height 11
radio input "true"
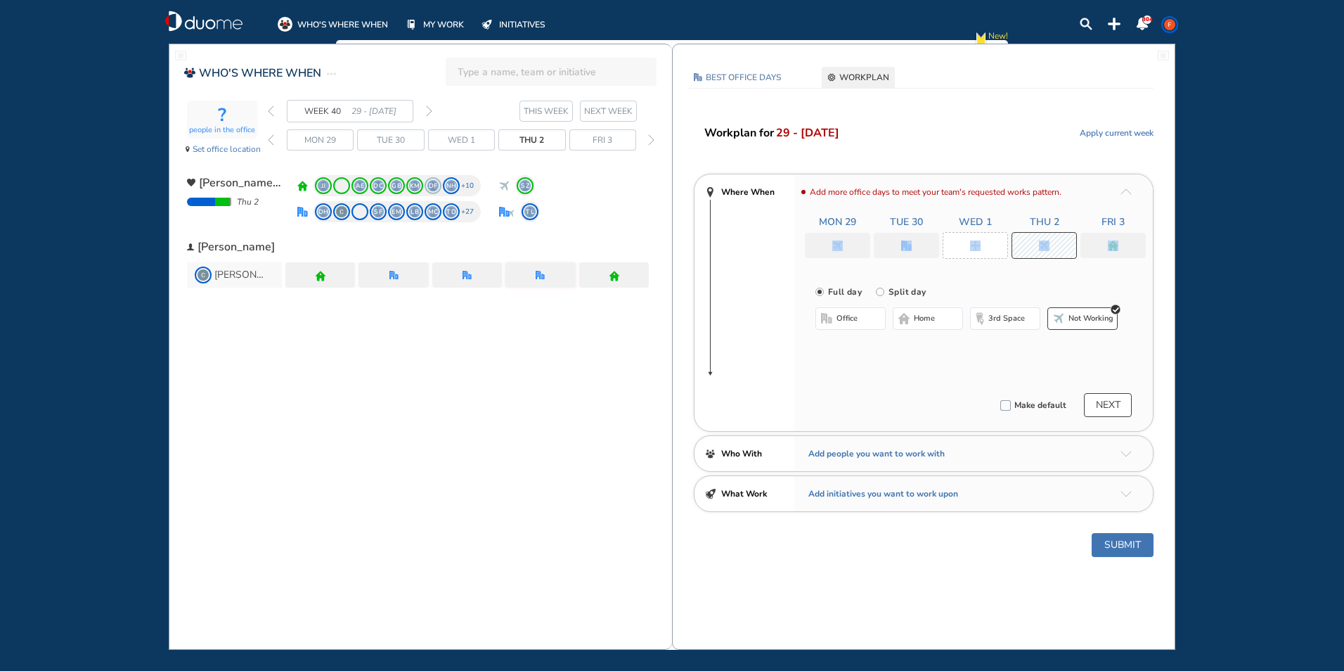
drag, startPoint x: 1087, startPoint y: 318, endPoint x: 1072, endPoint y: 356, distance: 40.7
click at [1072, 356] on div "office home 3rd space Not working" at bounding box center [967, 332] width 302 height 50
click at [1083, 318] on span "Not working" at bounding box center [1091, 318] width 45 height 11
click at [238, 145] on span "Set office location" at bounding box center [227, 149] width 68 height 14
drag, startPoint x: 961, startPoint y: 240, endPoint x: 961, endPoint y: 250, distance: 9.8
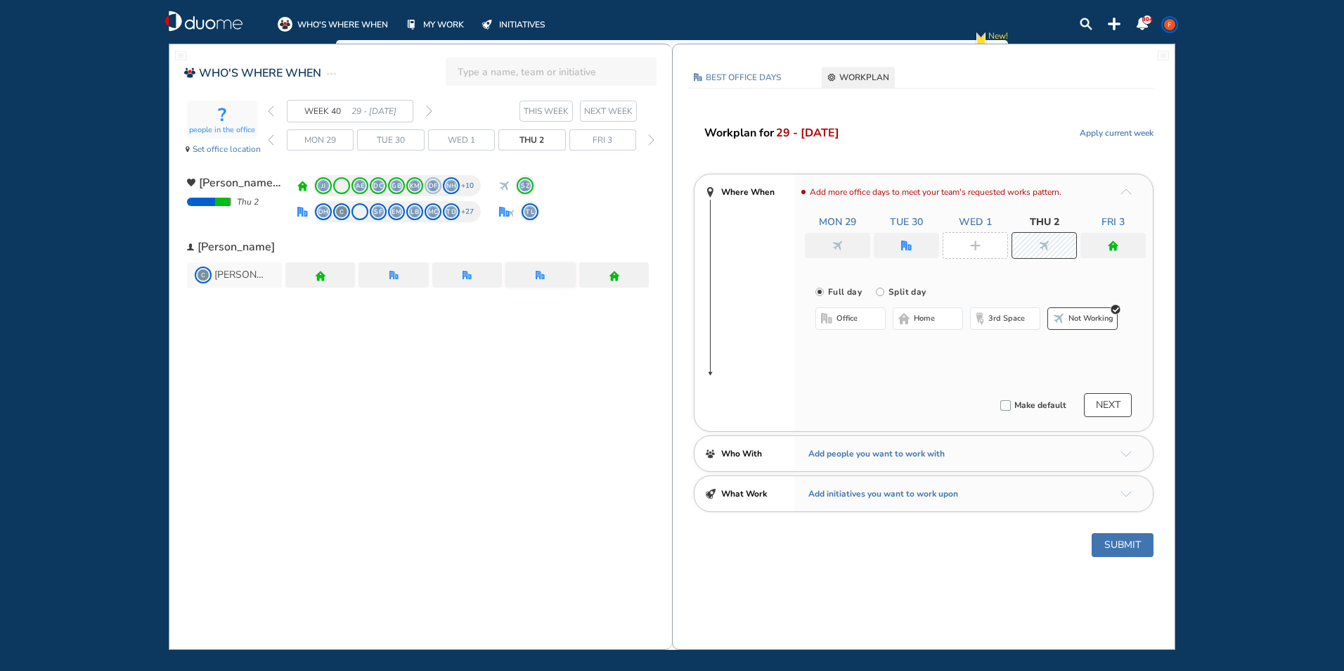
click at [961, 250] on div at bounding box center [975, 245] width 65 height 27
click at [885, 291] on input "Split day" at bounding box center [890, 300] width 28 height 28
radio input "true"
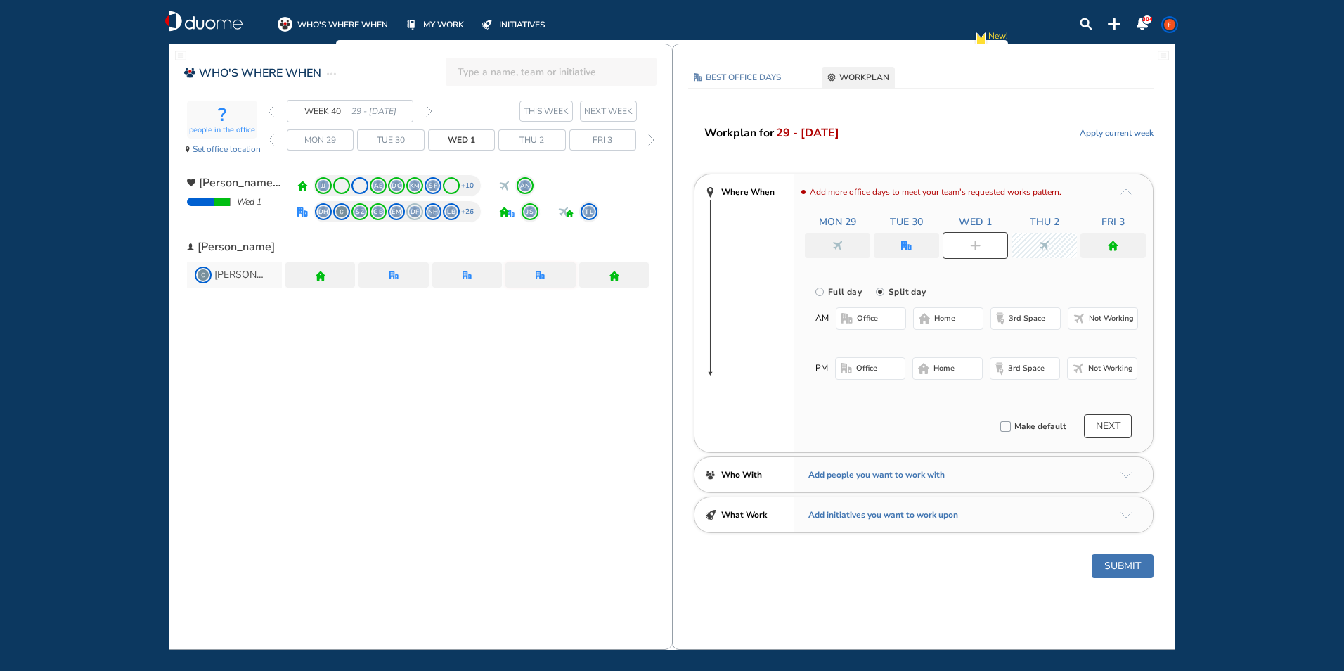
click at [1118, 557] on button "Submit" at bounding box center [1123, 566] width 62 height 24
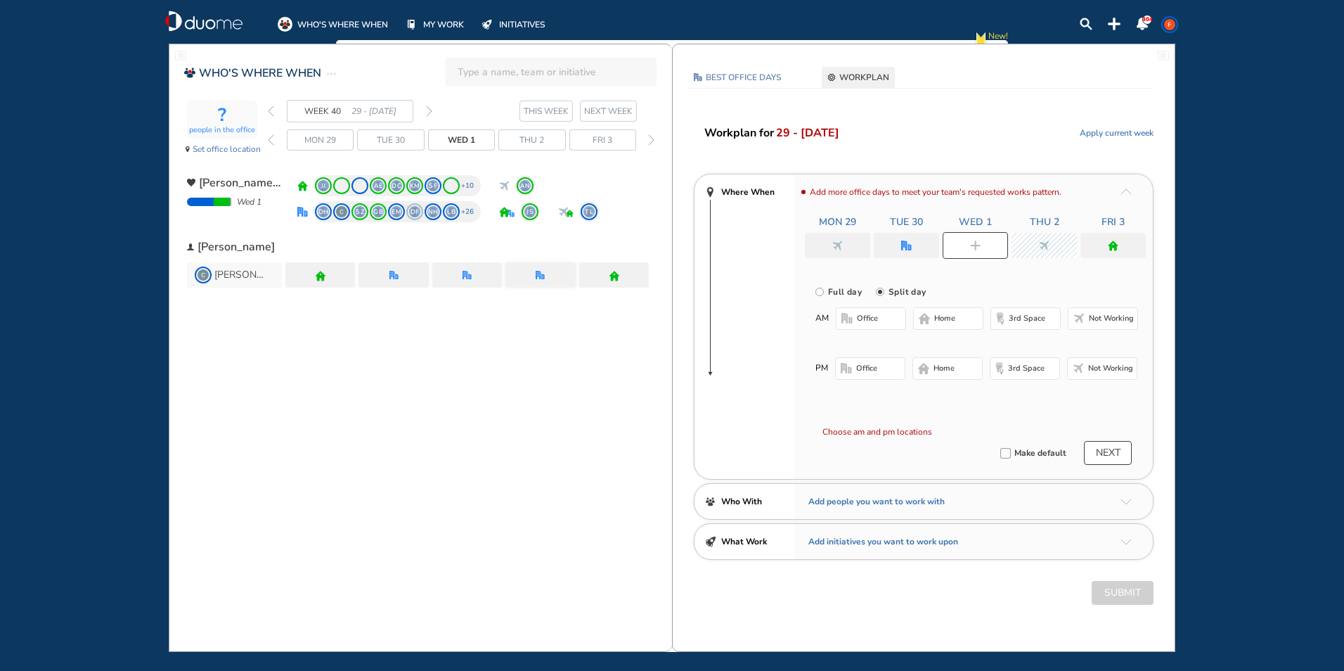
click at [1115, 598] on div "Submit" at bounding box center [924, 593] width 502 height 24
click at [1107, 449] on button "NEXT" at bounding box center [1108, 453] width 48 height 24
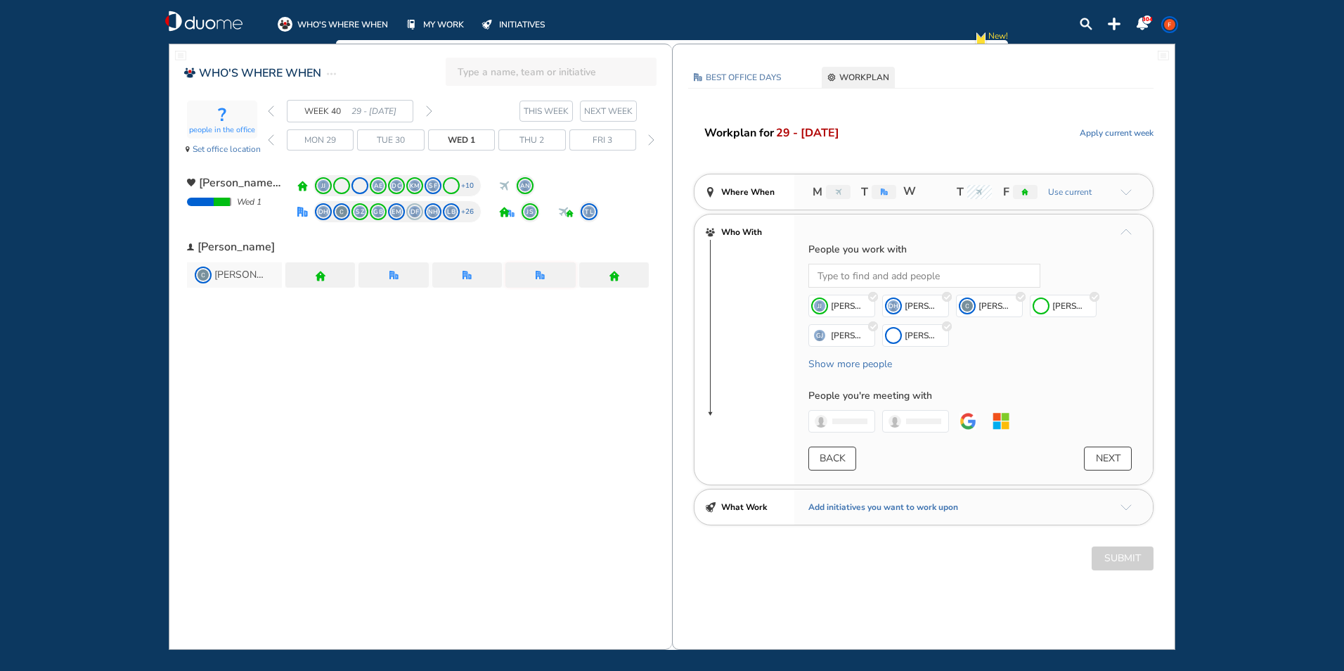
click at [1108, 558] on div "Submit" at bounding box center [924, 558] width 502 height 24
drag, startPoint x: 937, startPoint y: 193, endPoint x: 942, endPoint y: 212, distance: 19.1
click at [942, 212] on section "Where When M T W T F Use current Who With People you work with Loading... [PERS…" at bounding box center [924, 350] width 460 height 352
drag, startPoint x: 942, startPoint y: 212, endPoint x: 931, endPoint y: 195, distance: 20.3
click at [931, 195] on div "M T W T F Use current" at bounding box center [973, 191] width 359 height 35
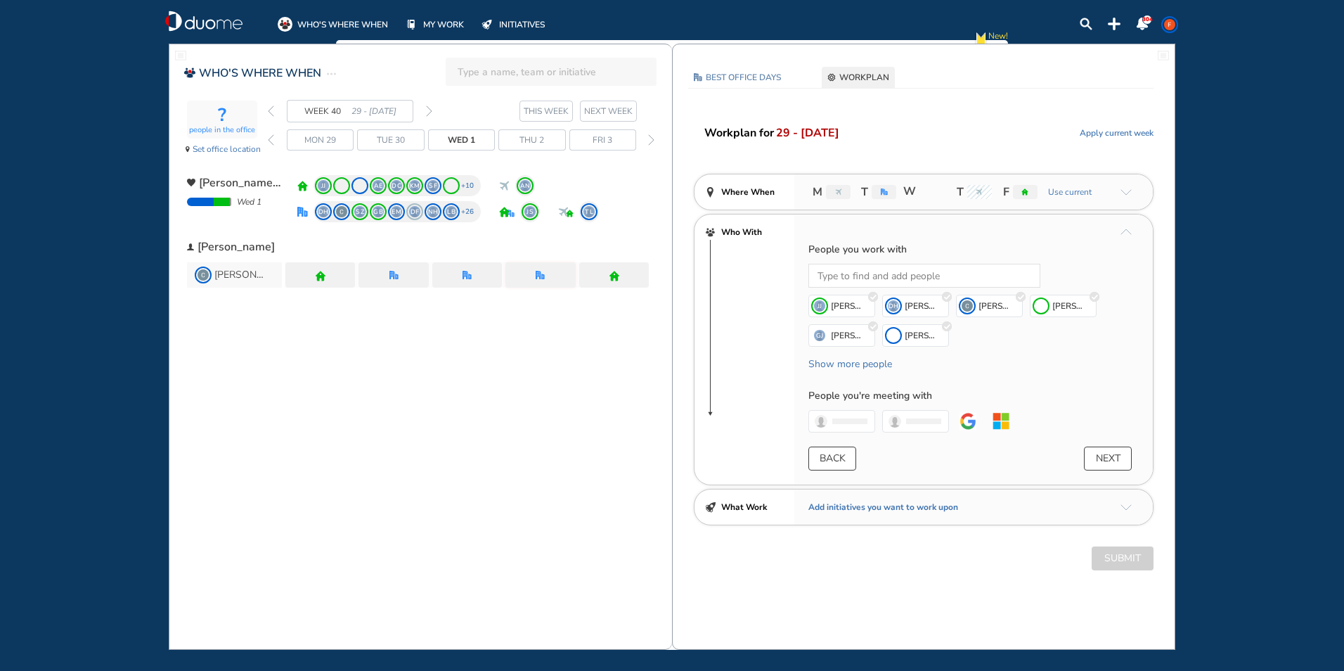
click at [931, 202] on div "M T W T F Use current" at bounding box center [973, 191] width 359 height 35
click at [914, 193] on span "W" at bounding box center [908, 191] width 11 height 17
click at [910, 193] on span "W" at bounding box center [908, 191] width 11 height 17
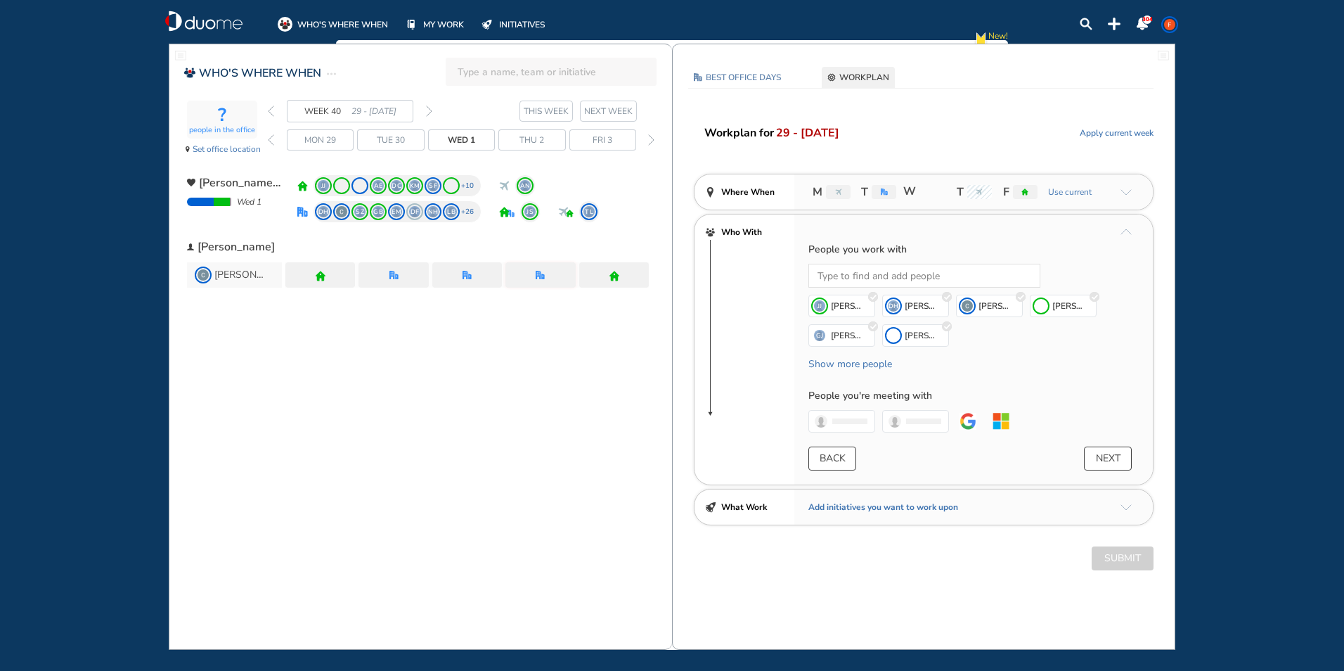
click at [1107, 464] on button "NEXT" at bounding box center [1108, 458] width 48 height 24
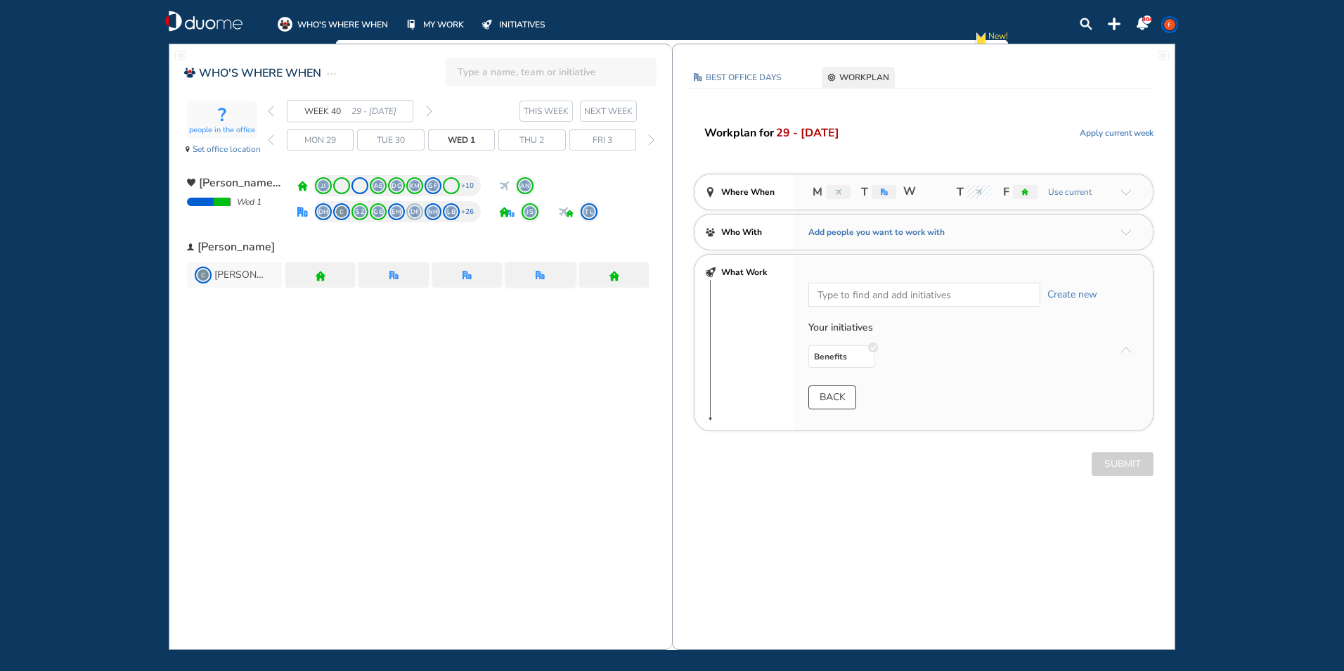
click at [1107, 465] on div "Submit" at bounding box center [924, 464] width 502 height 24
click at [842, 394] on button "BACK" at bounding box center [833, 397] width 48 height 24
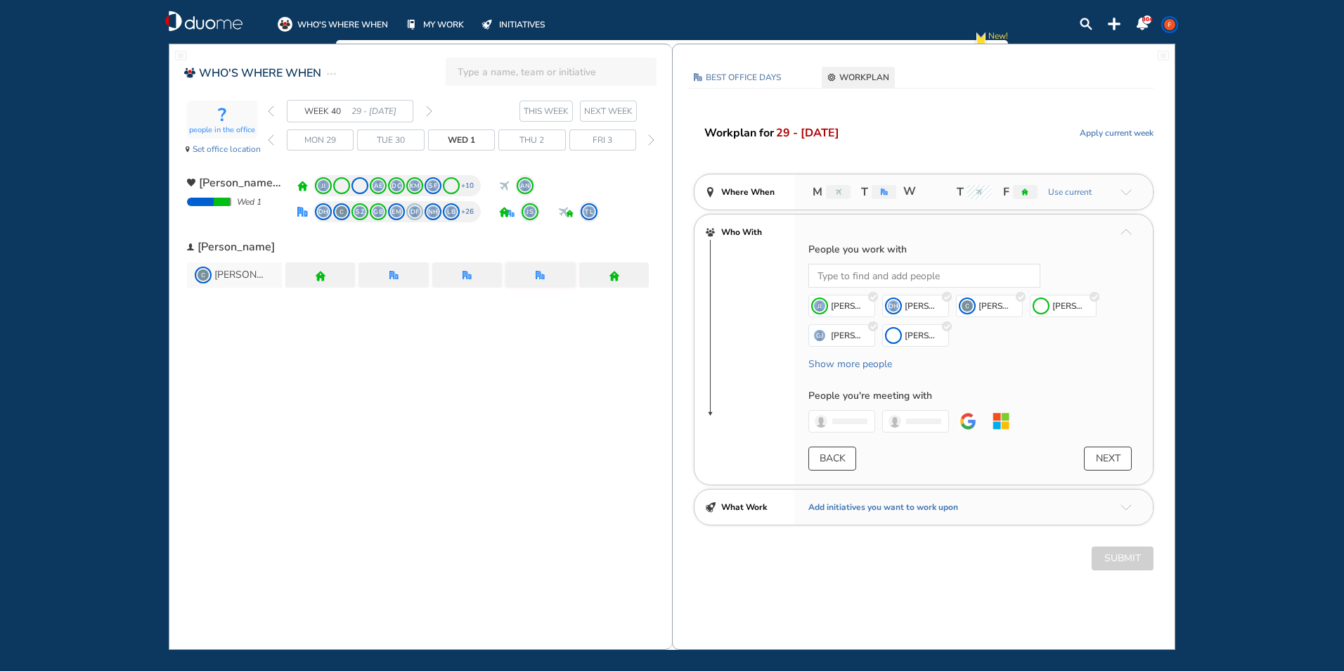
click at [865, 76] on span "WORKPLAN" at bounding box center [864, 77] width 50 height 14
click at [853, 76] on span "WORKPLAN" at bounding box center [864, 77] width 50 height 14
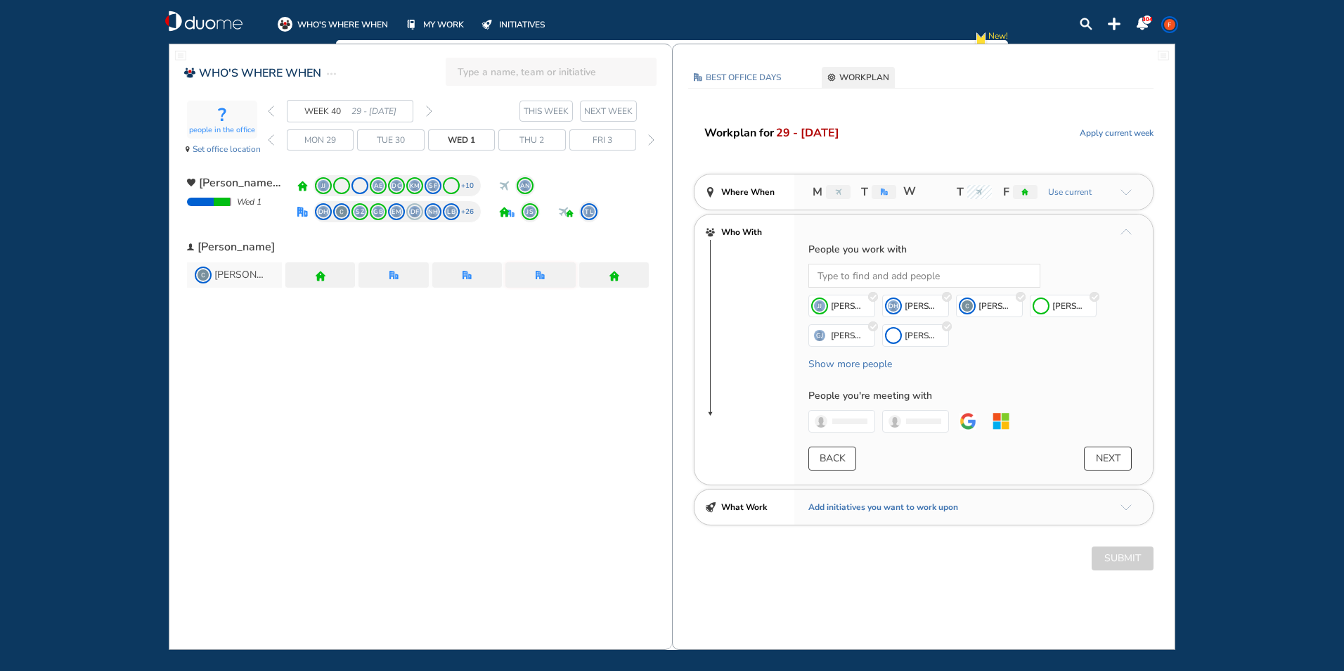
click at [1109, 570] on div "BEST OFFICE DAYS WORKPLAN [DATE] No Location selected Set location Capacity NA …" at bounding box center [924, 331] width 502 height 529
click at [257, 149] on span "Set office location" at bounding box center [227, 149] width 68 height 14
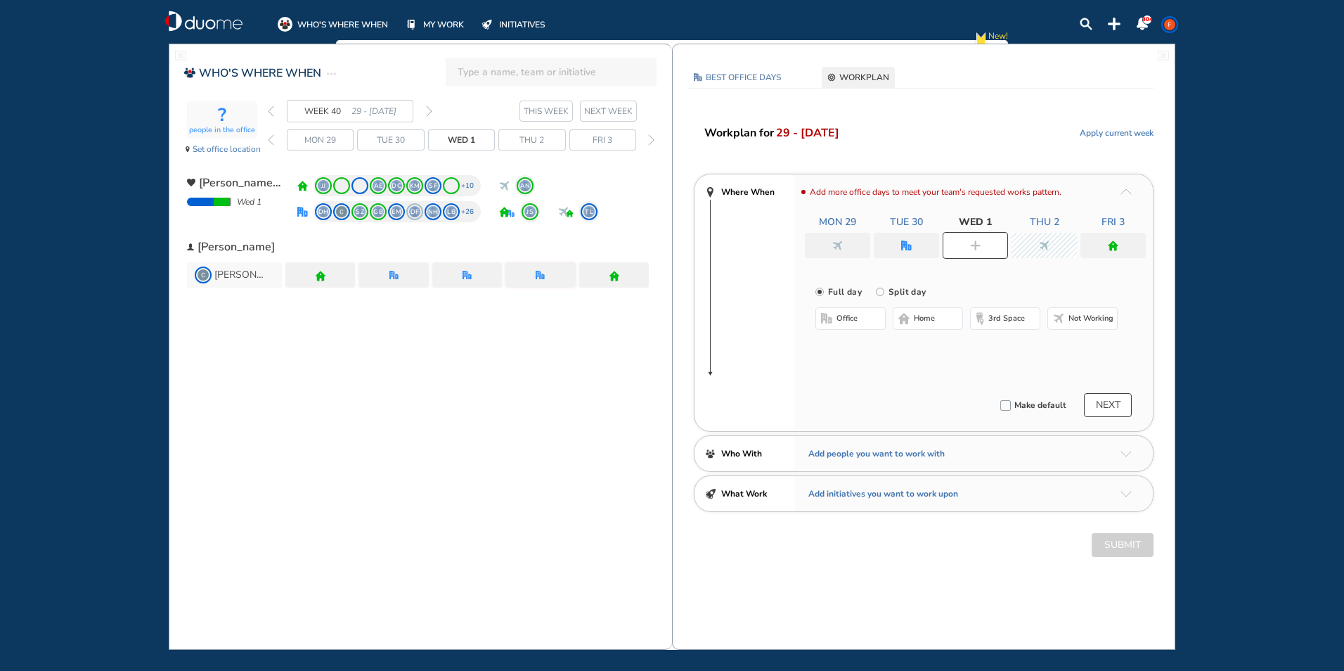
click at [1105, 546] on div "Submit" at bounding box center [924, 545] width 502 height 24
click at [1128, 549] on div "Submit" at bounding box center [924, 545] width 502 height 24
click at [1121, 402] on button "NEXT" at bounding box center [1108, 405] width 48 height 24
